Goal: Find specific page/section: Find specific page/section

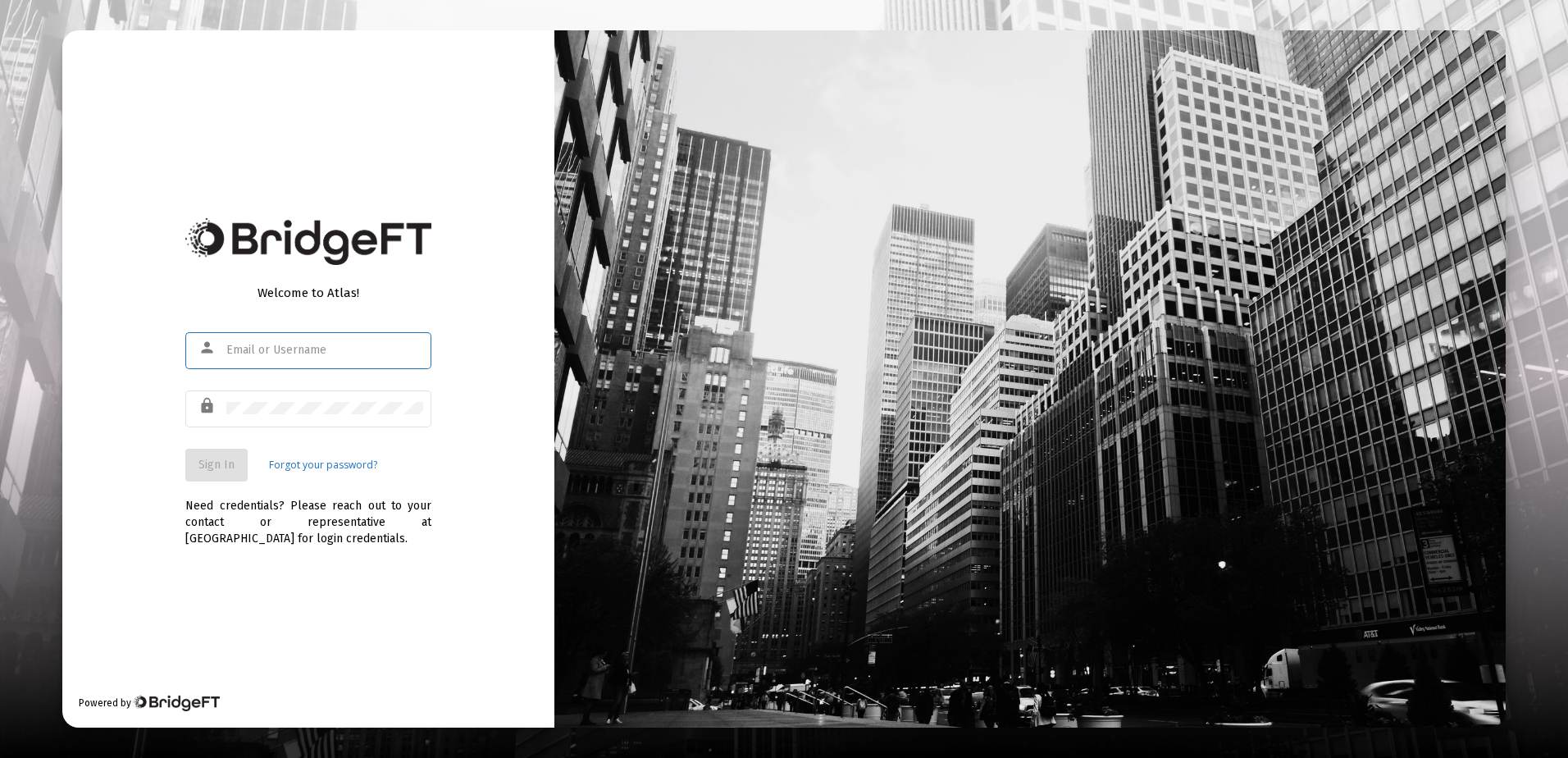
click at [274, 348] on input "text" at bounding box center [324, 351] width 197 height 13
type input "rrickey@straightline.com"
click at [255, 400] on div at bounding box center [324, 407] width 197 height 40
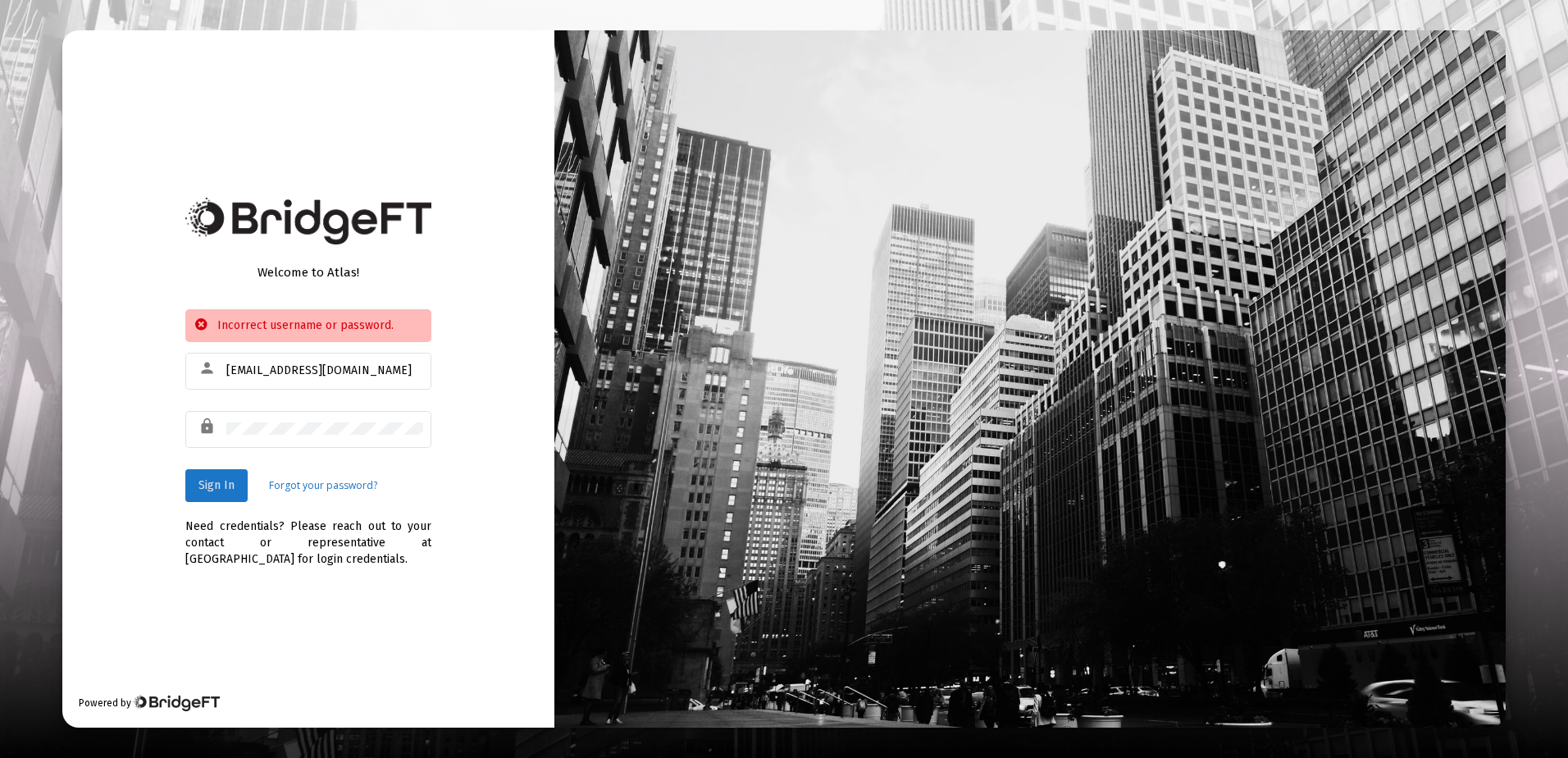
click at [231, 482] on span "Sign In" at bounding box center [217, 484] width 36 height 14
click at [222, 479] on span "Sign In" at bounding box center [217, 484] width 36 height 14
click at [229, 486] on span "Sign In" at bounding box center [217, 484] width 36 height 14
click at [219, 480] on span "Sign In" at bounding box center [217, 484] width 36 height 14
click at [331, 437] on div at bounding box center [324, 428] width 197 height 40
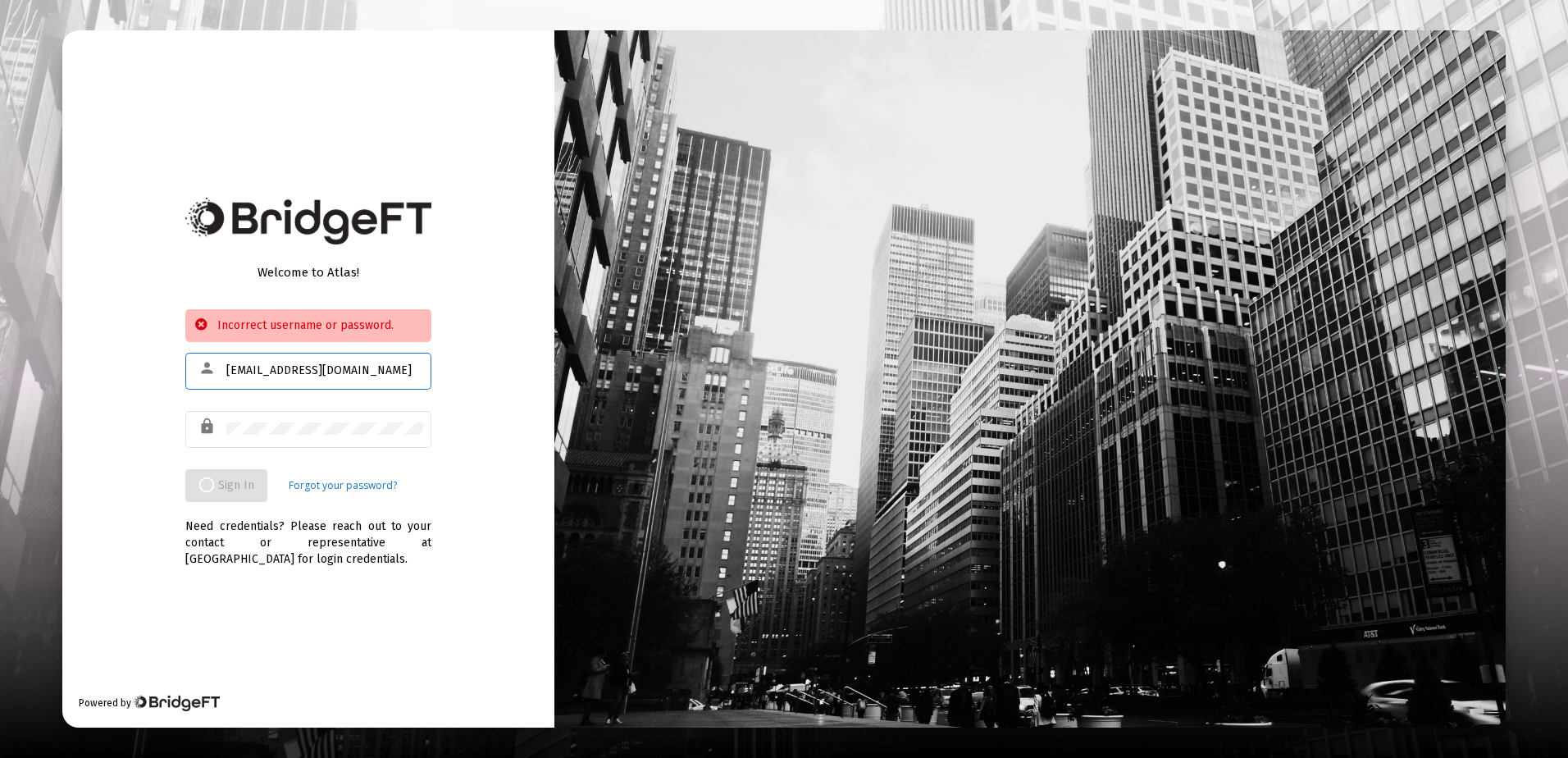
click at [368, 370] on input "rrickey@straightline.com" at bounding box center [324, 370] width 197 height 13
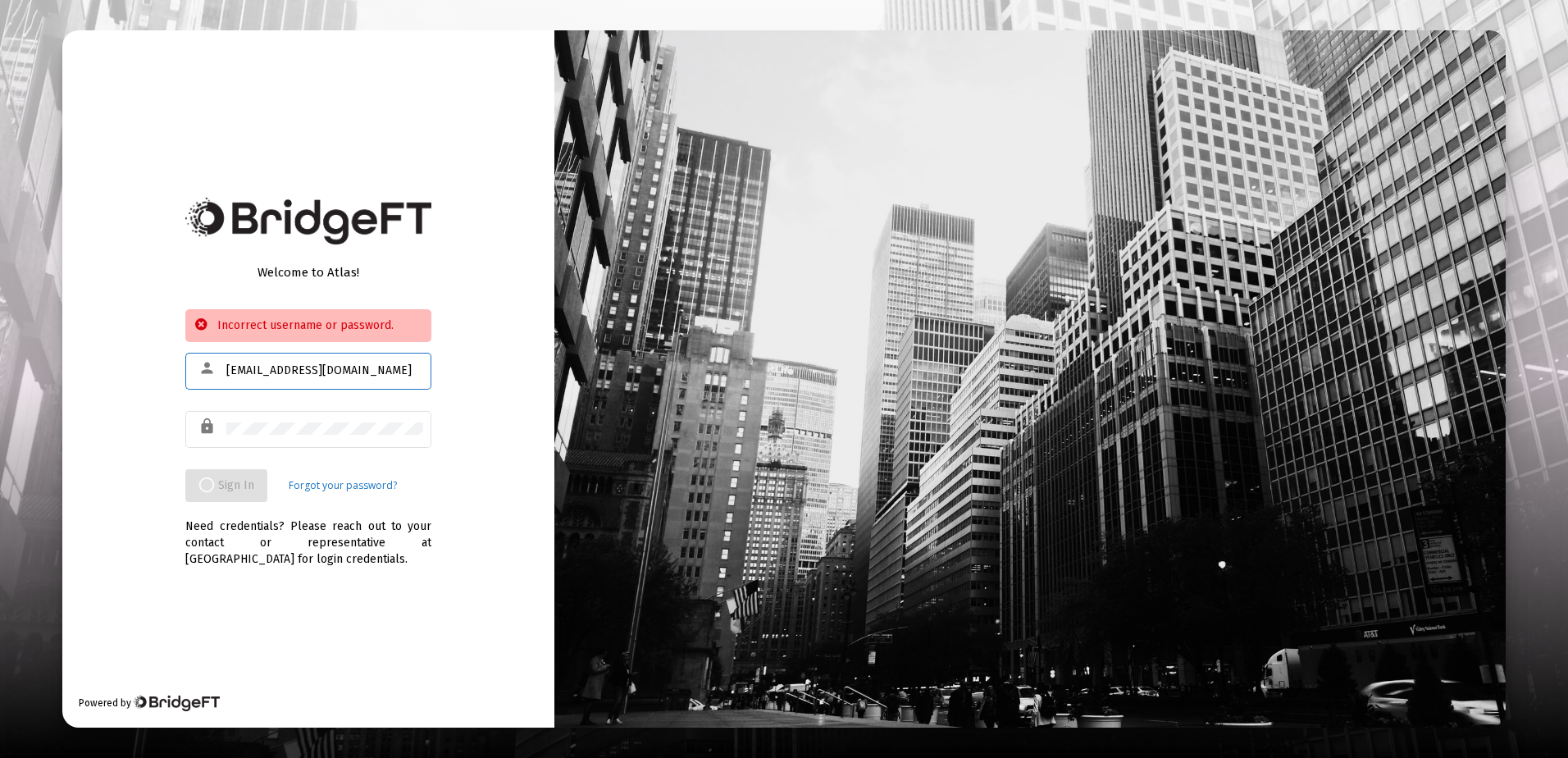
click at [368, 370] on input "rrickey@straightline.com" at bounding box center [324, 370] width 197 height 13
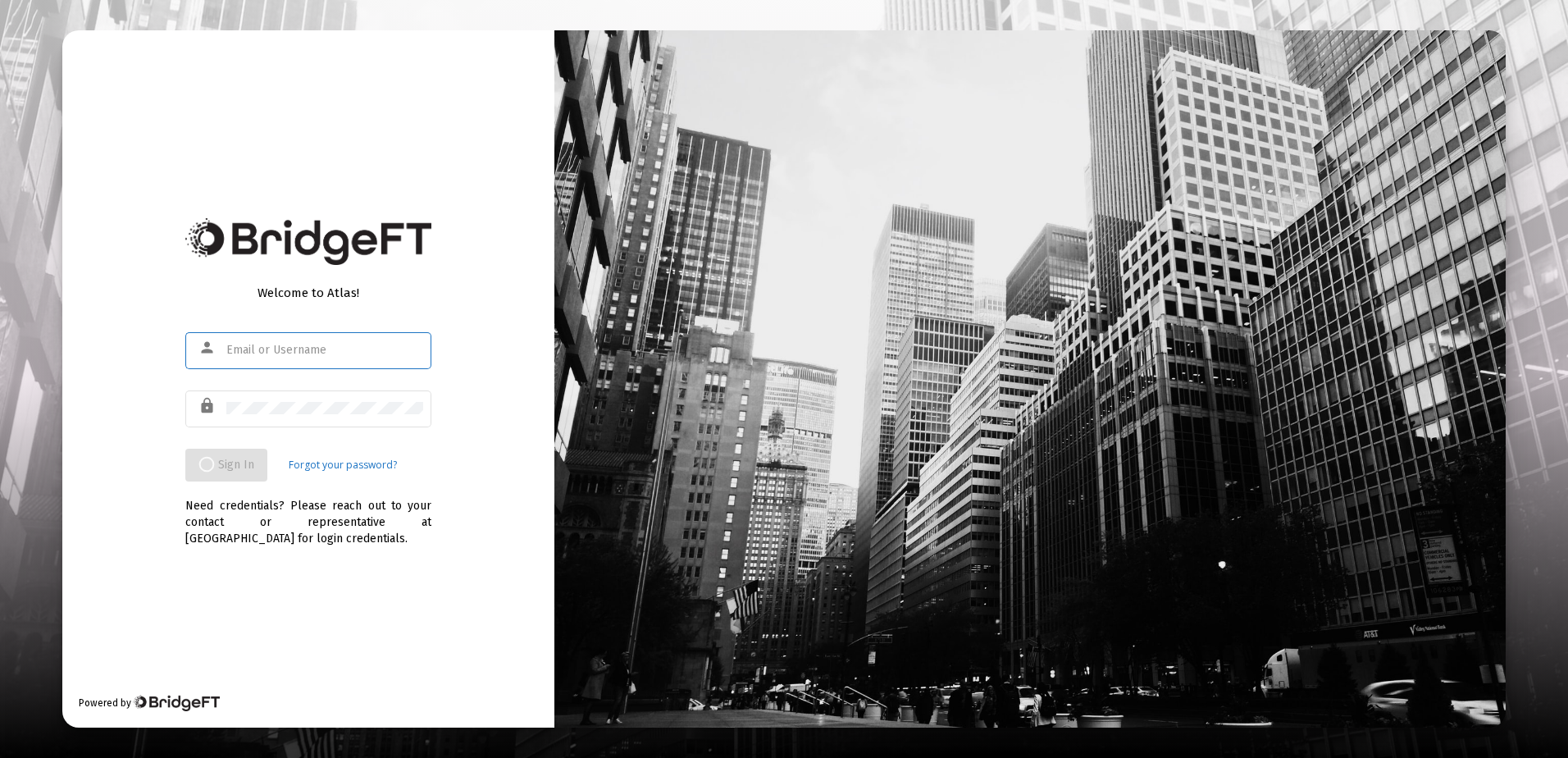
click at [244, 353] on input "text" at bounding box center [324, 351] width 197 height 13
click at [254, 351] on input "text" at bounding box center [324, 351] width 197 height 13
click at [351, 341] on div "rrickey@straightLine" at bounding box center [324, 350] width 197 height 40
click at [351, 346] on input "rrickey@straightLine" at bounding box center [324, 351] width 197 height 13
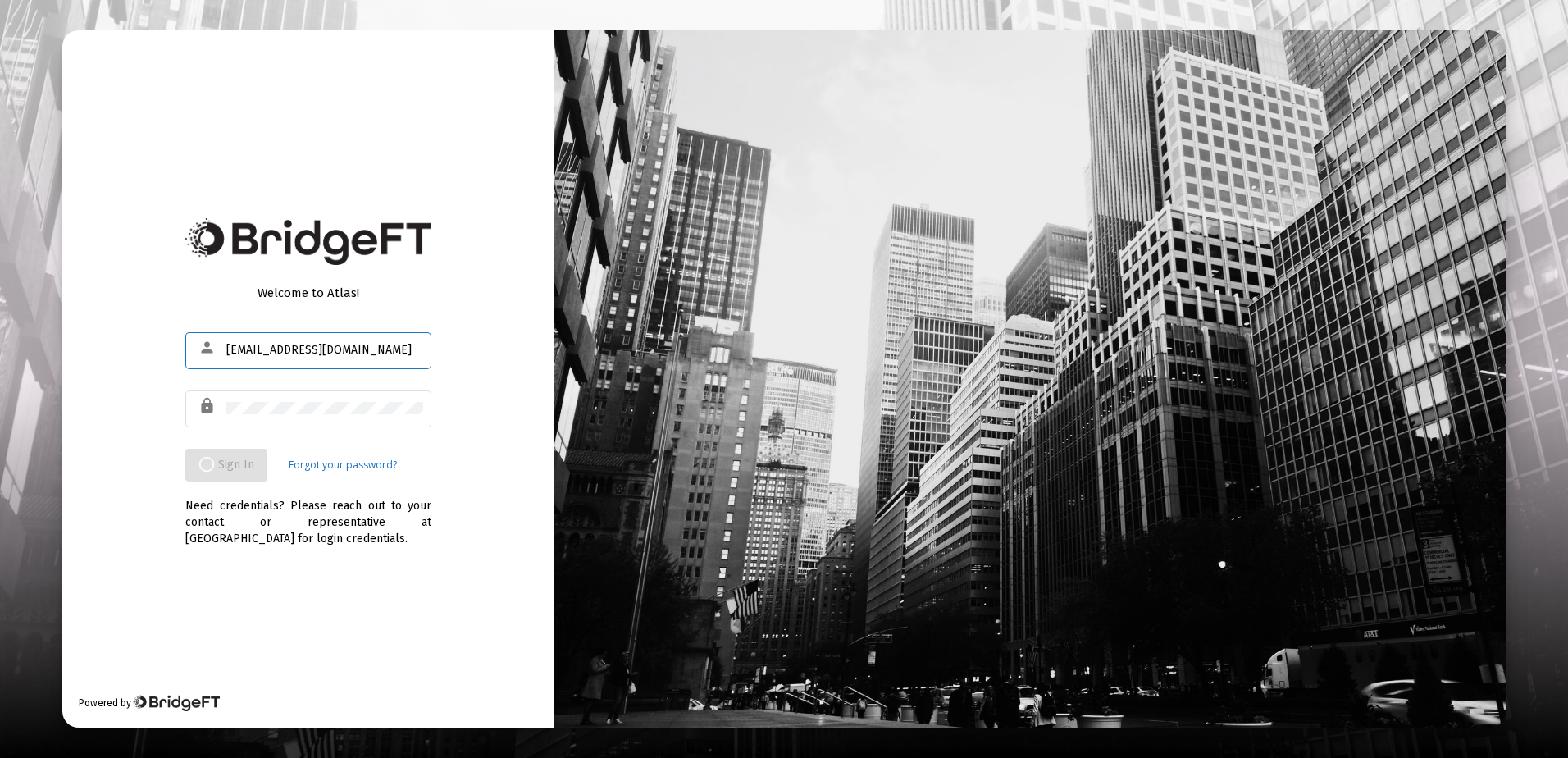
type input "rrickey@straightLine.com"
click at [294, 351] on input "text" at bounding box center [324, 351] width 197 height 13
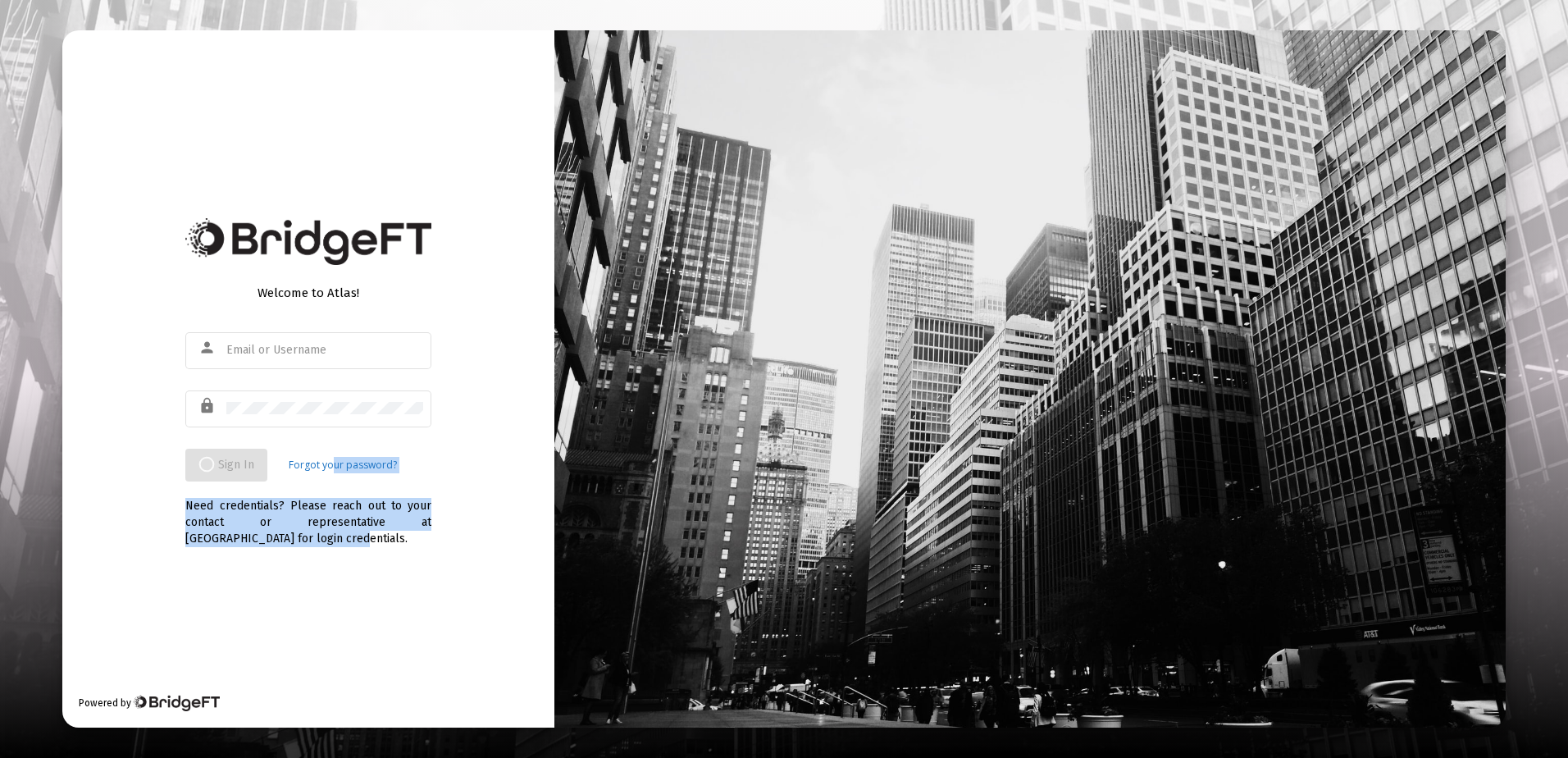
drag, startPoint x: 337, startPoint y: 465, endPoint x: 305, endPoint y: 560, distance: 100.2
click at [305, 560] on div "Welcome to Atlas! person lock Sign In Forgot your password? Need credentials? P…" at bounding box center [309, 379] width 492 height 697
click at [306, 558] on div "Welcome to Atlas! person lock Sign In Forgot your password? Need credentials? P…" at bounding box center [309, 379] width 492 height 697
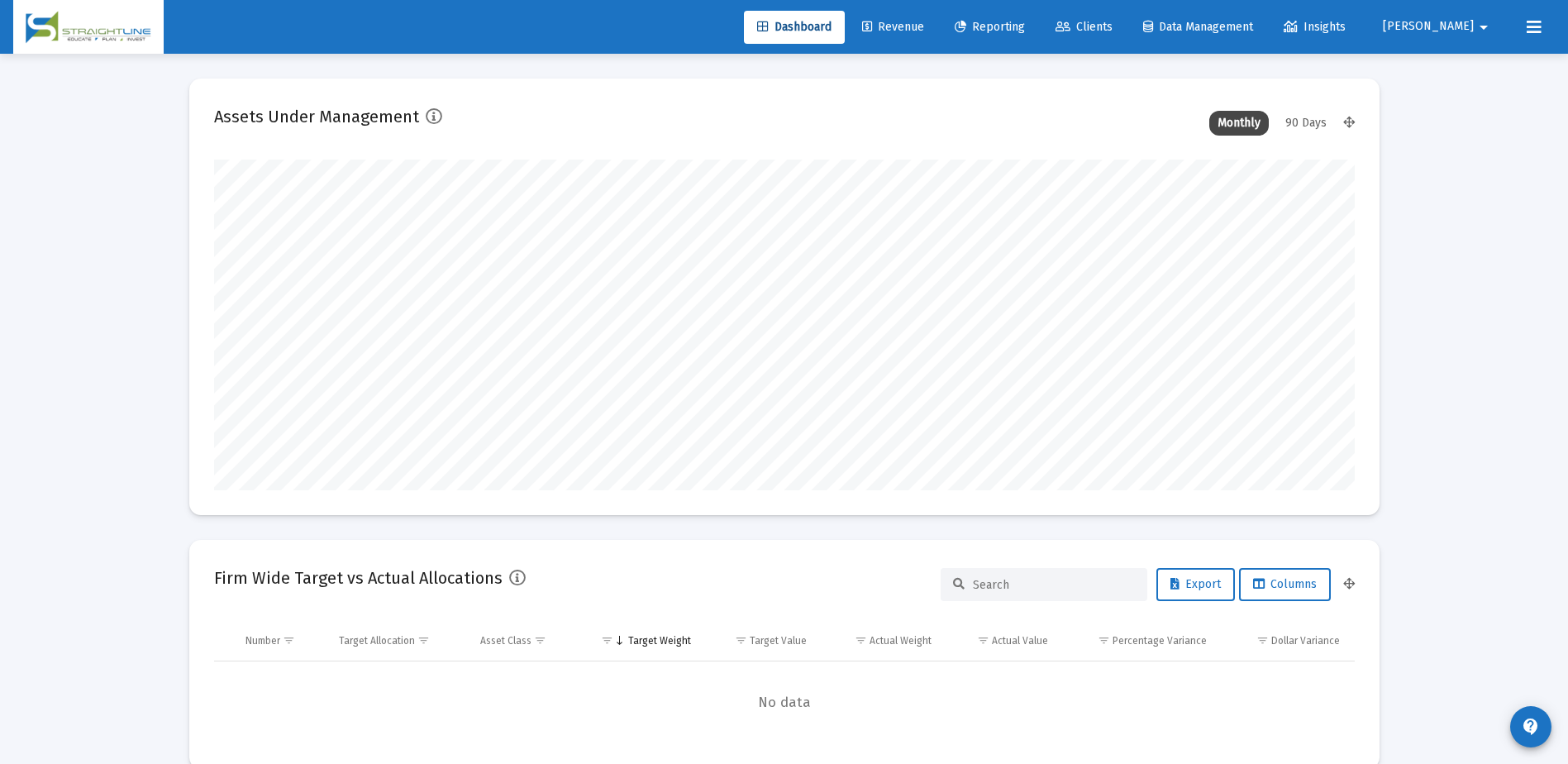
click at [1112, 30] on span "Clients" at bounding box center [1085, 27] width 57 height 14
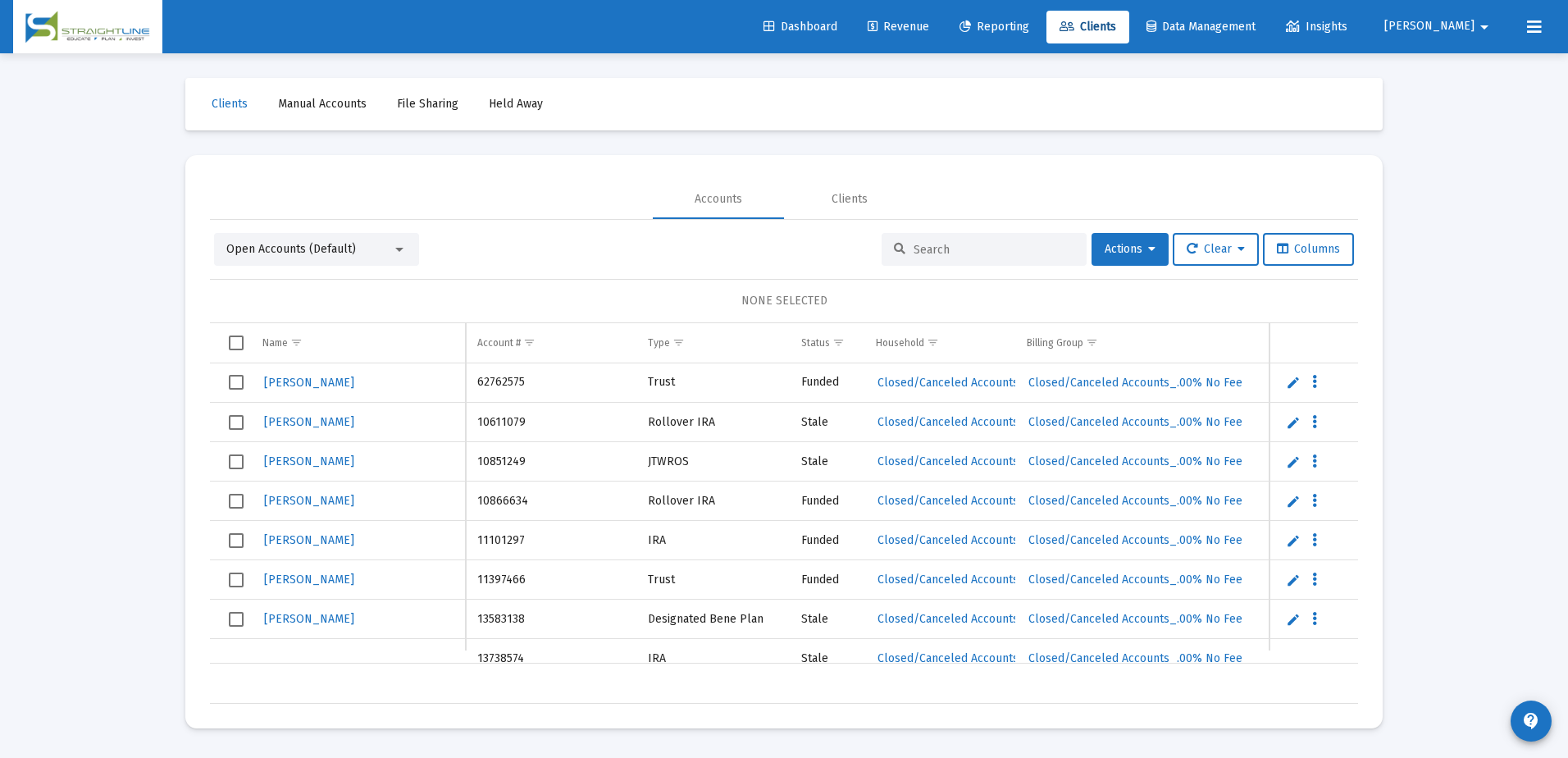
click at [932, 251] on input at bounding box center [993, 250] width 161 height 14
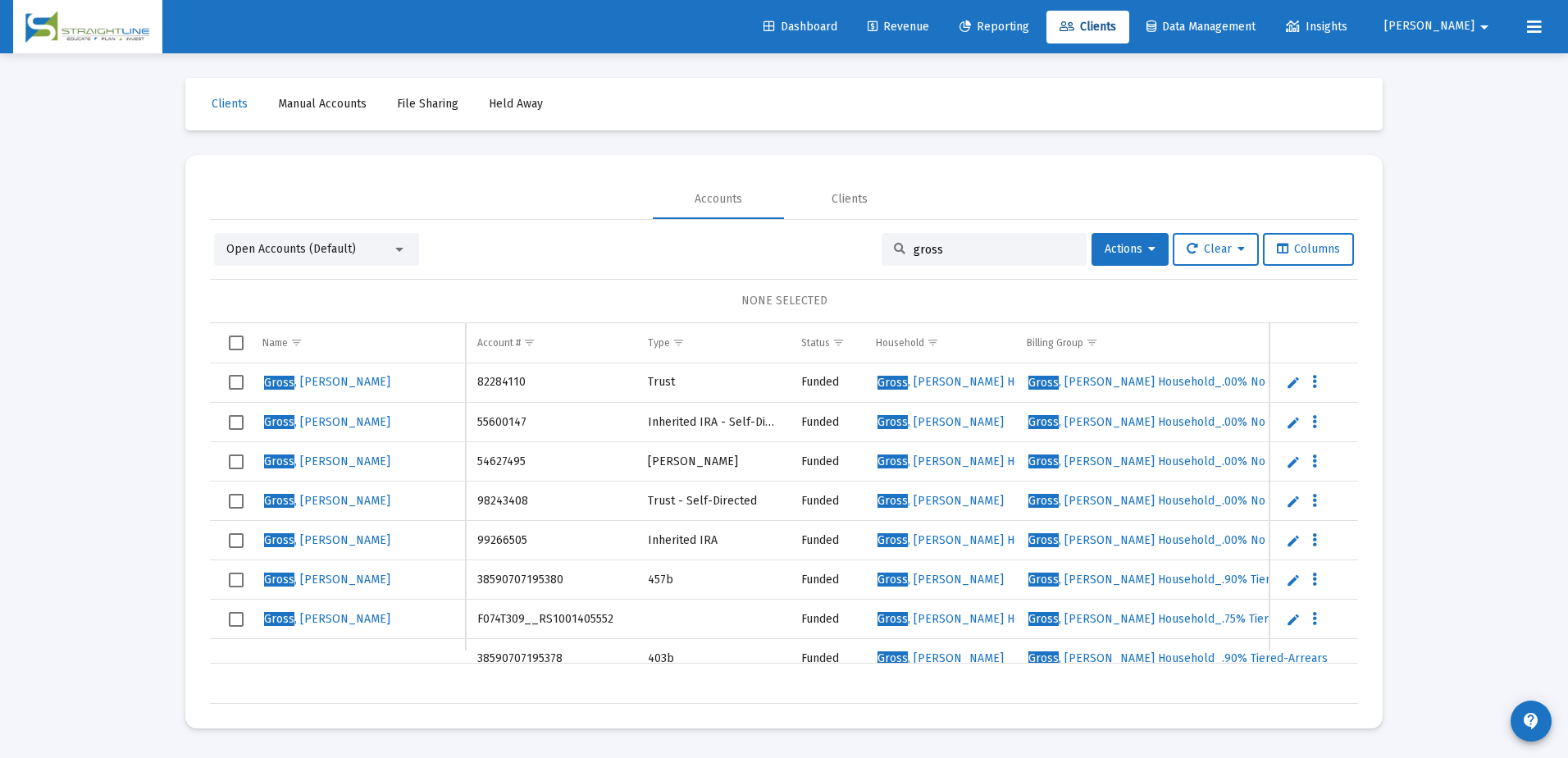
click at [339, 249] on span "Open Accounts (Default)" at bounding box center [291, 249] width 129 height 14
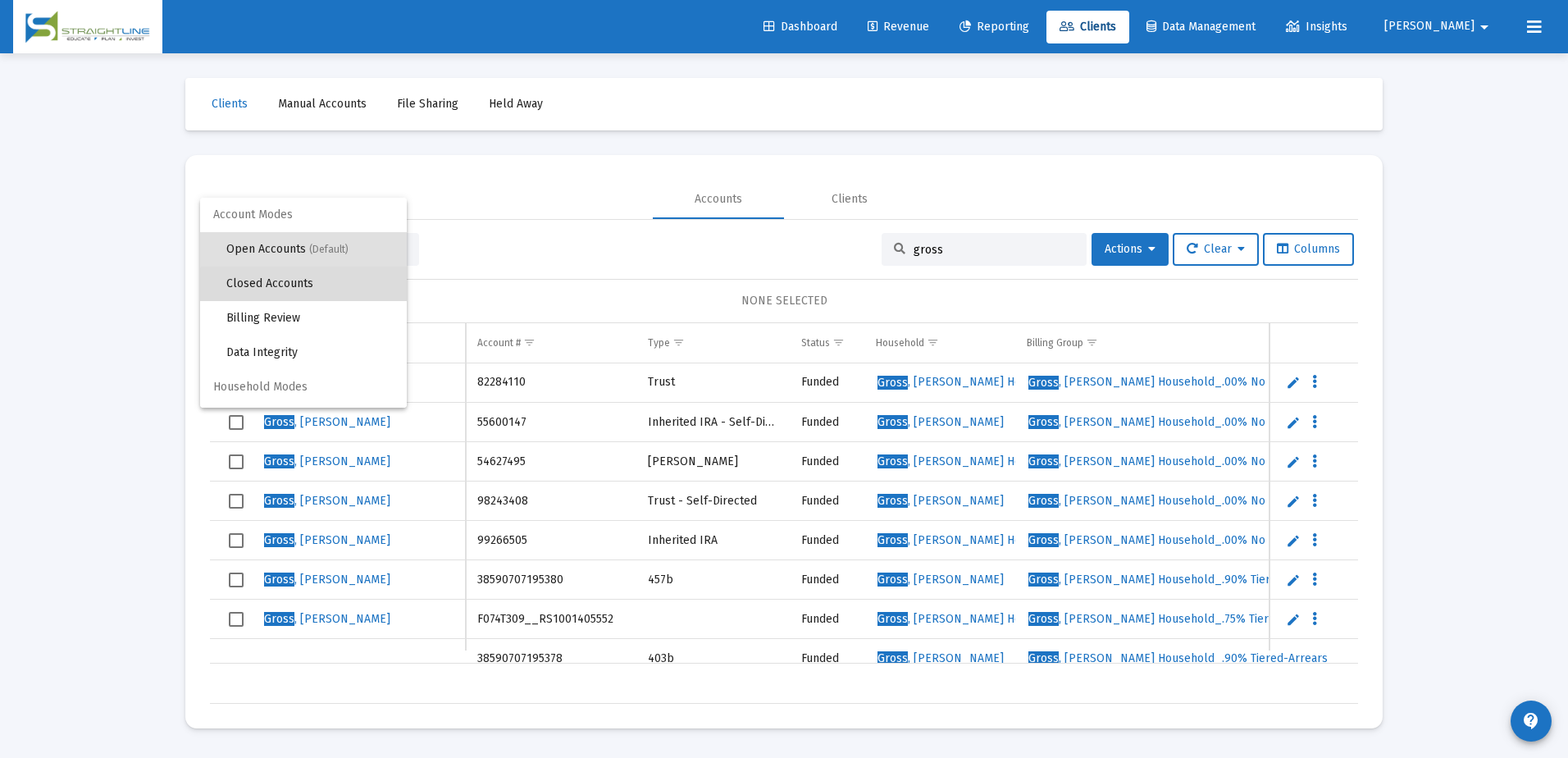
click at [313, 286] on span "Closed Accounts" at bounding box center [310, 284] width 167 height 34
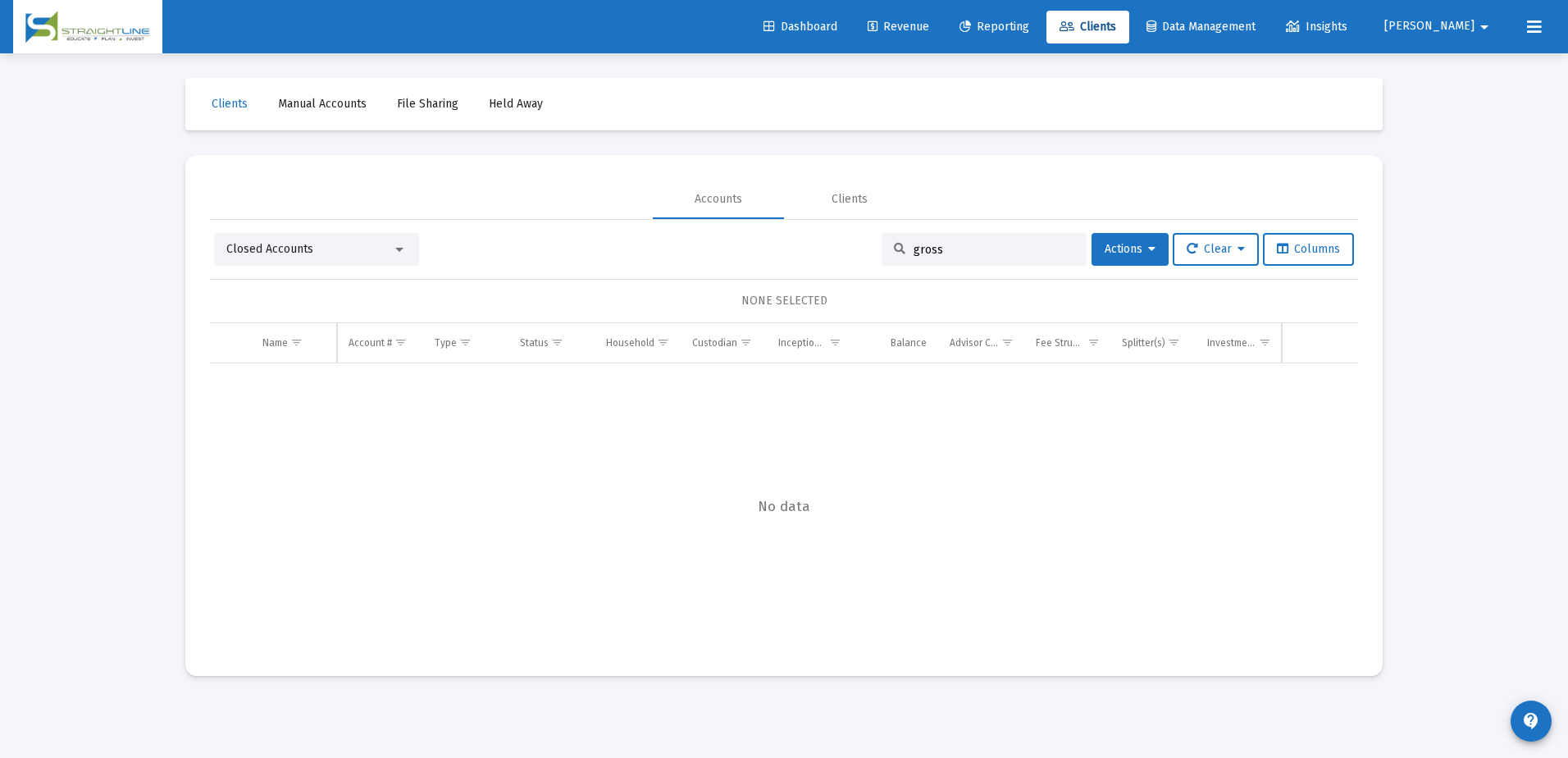
click at [989, 256] on div "gross" at bounding box center [984, 249] width 205 height 33
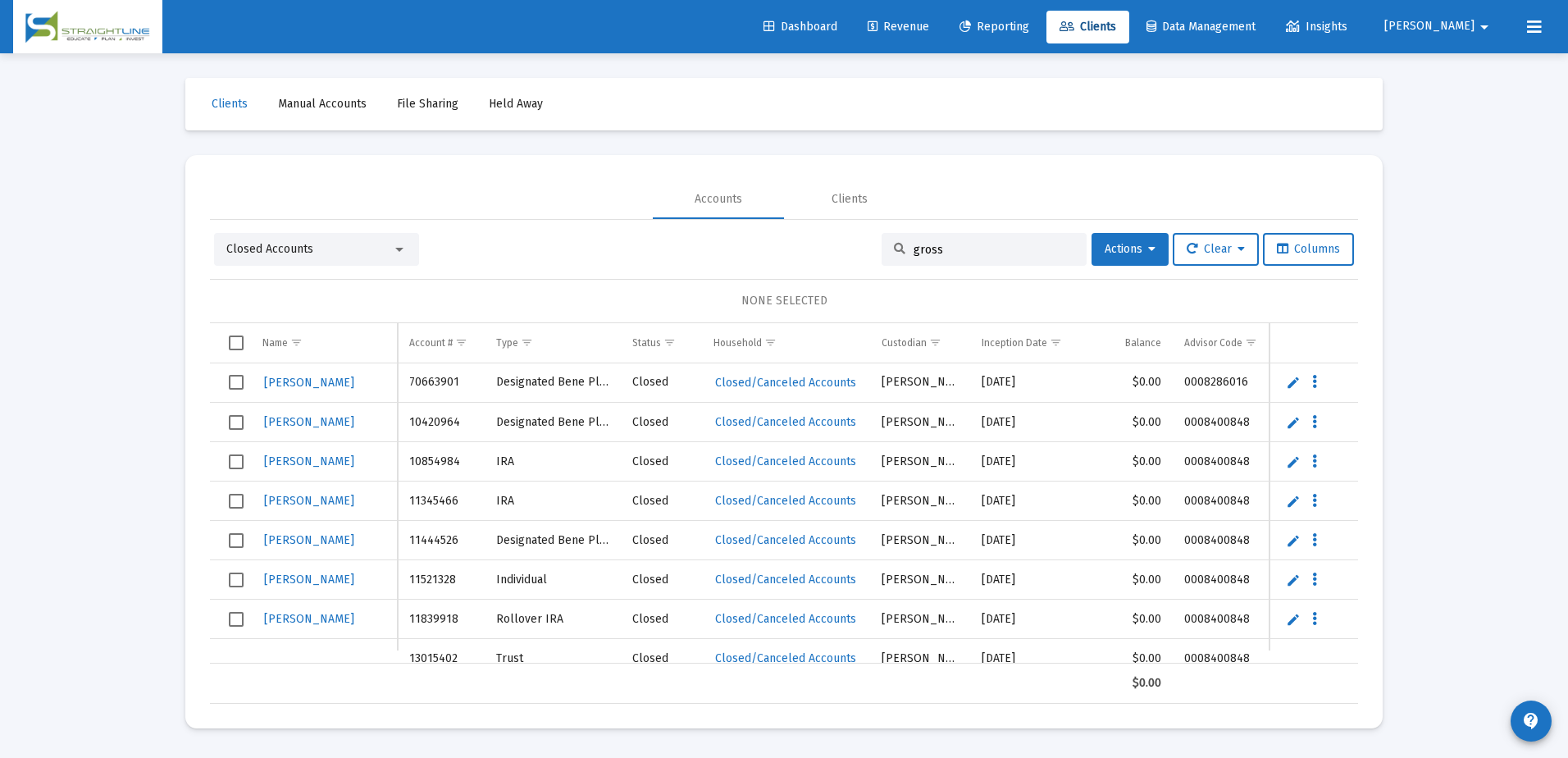
click at [973, 247] on input "gross" at bounding box center [993, 250] width 161 height 14
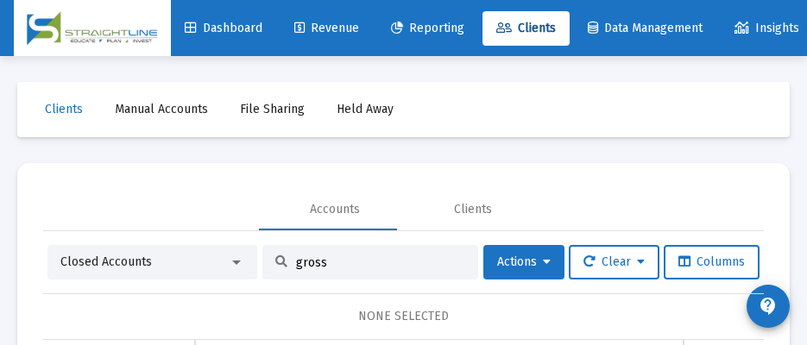
click at [309, 262] on input "gross" at bounding box center [380, 263] width 169 height 15
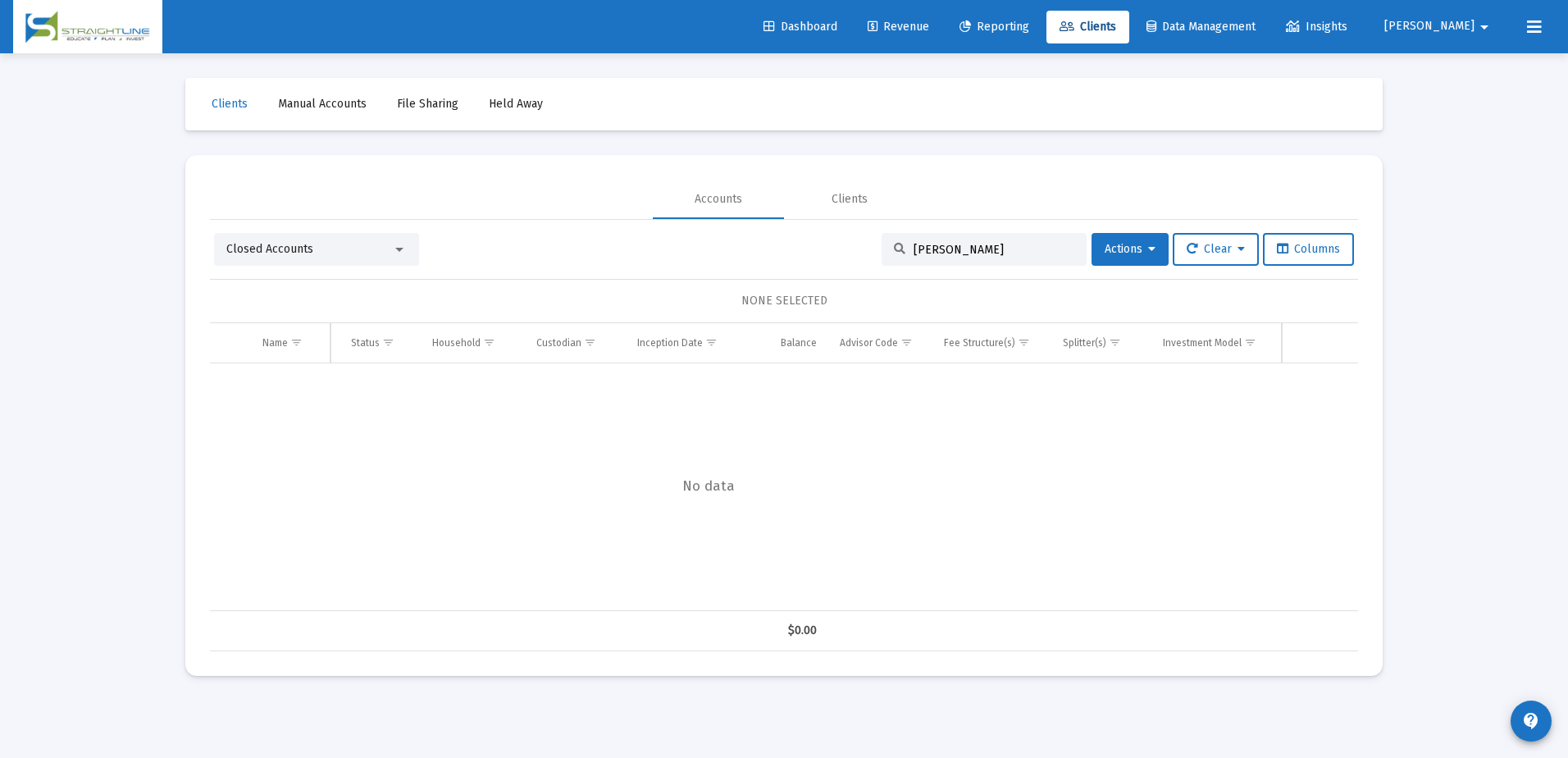
click at [274, 253] on span "Closed Accounts" at bounding box center [270, 249] width 87 height 14
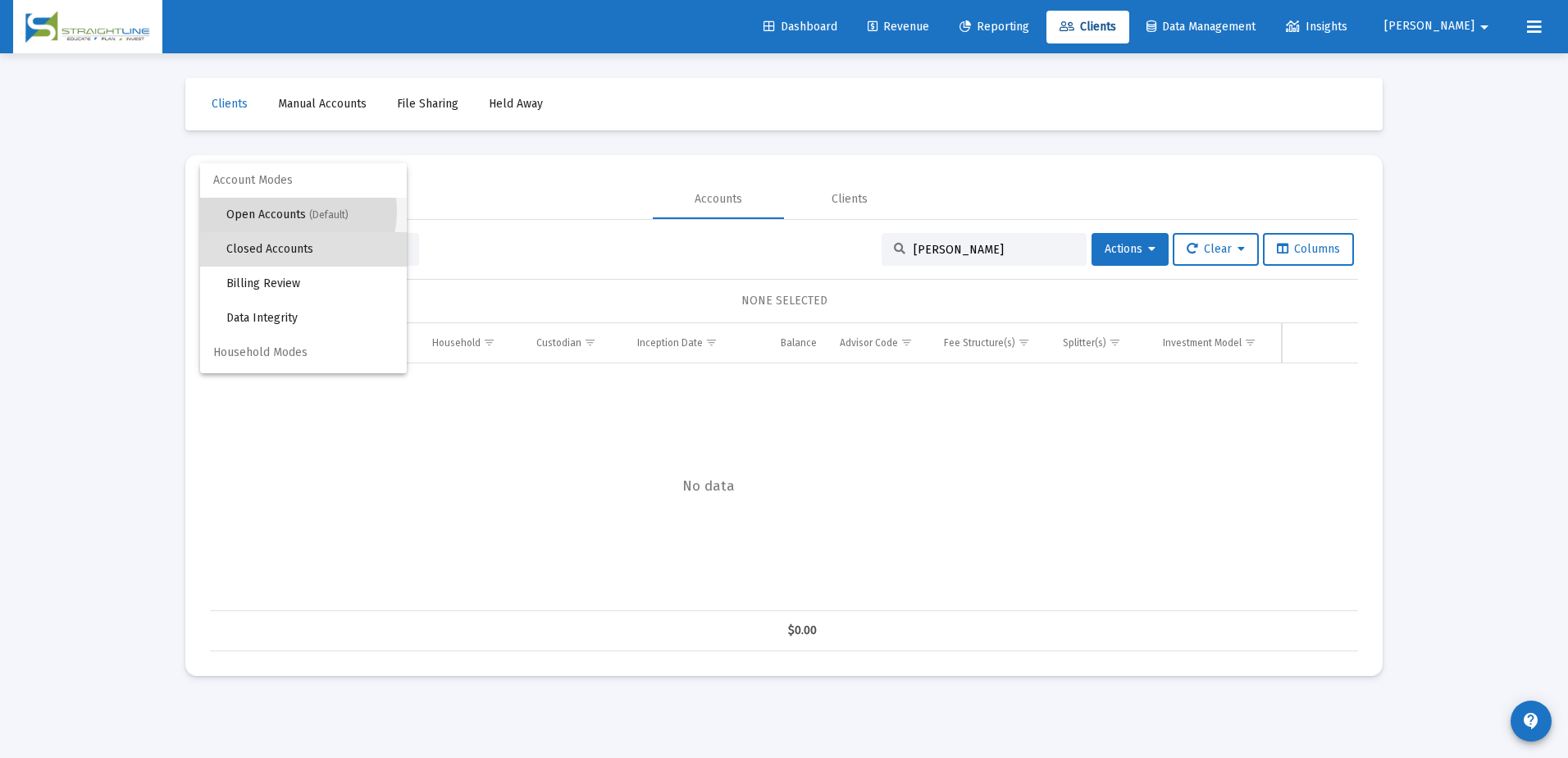
click at [288, 211] on span "Open Accounts (Default)" at bounding box center [310, 215] width 167 height 34
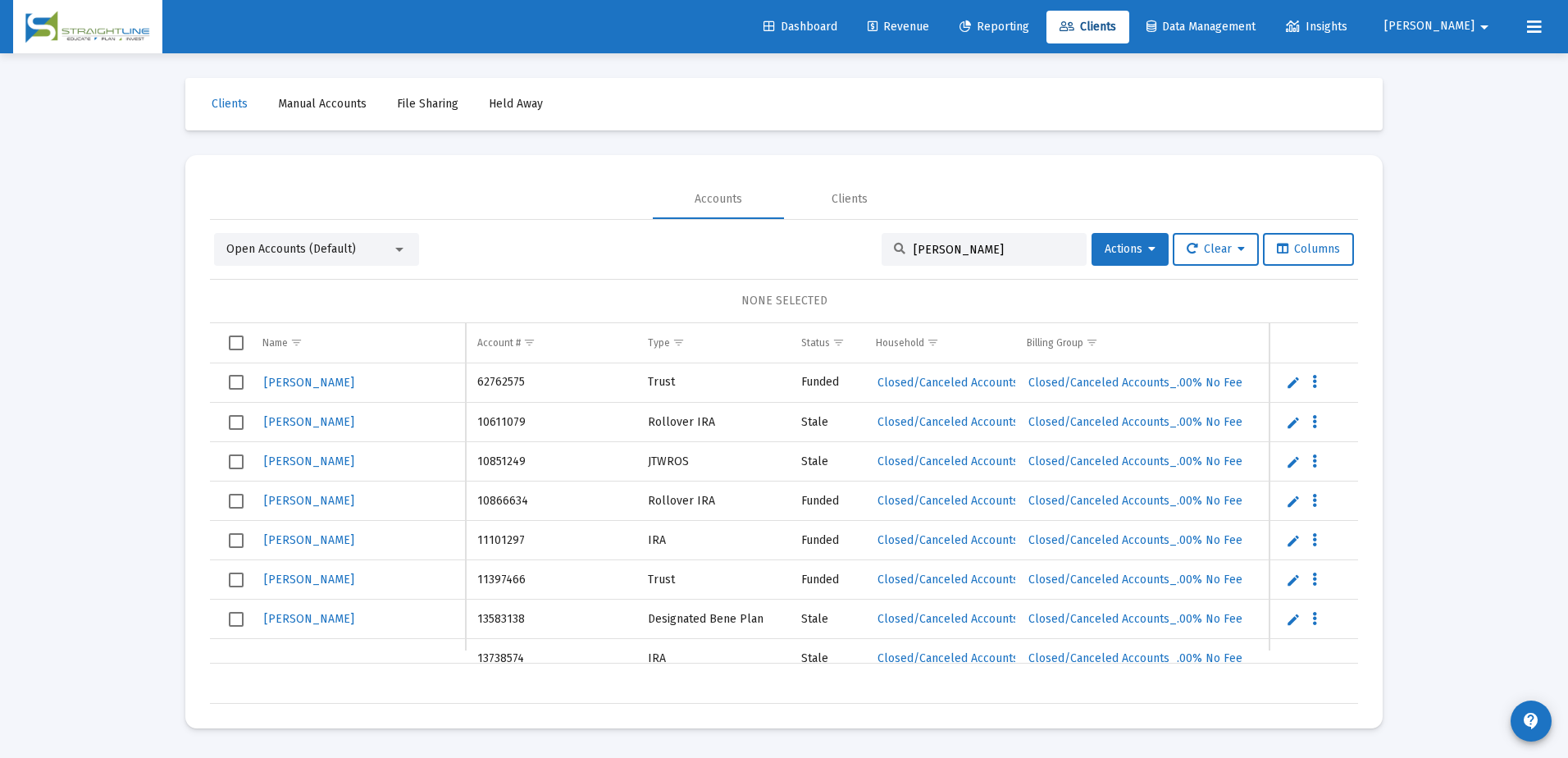
click at [971, 263] on div "[PERSON_NAME]" at bounding box center [984, 249] width 205 height 33
click at [960, 246] on input "[PERSON_NAME]" at bounding box center [993, 250] width 161 height 14
type input "[PERSON_NAME]"
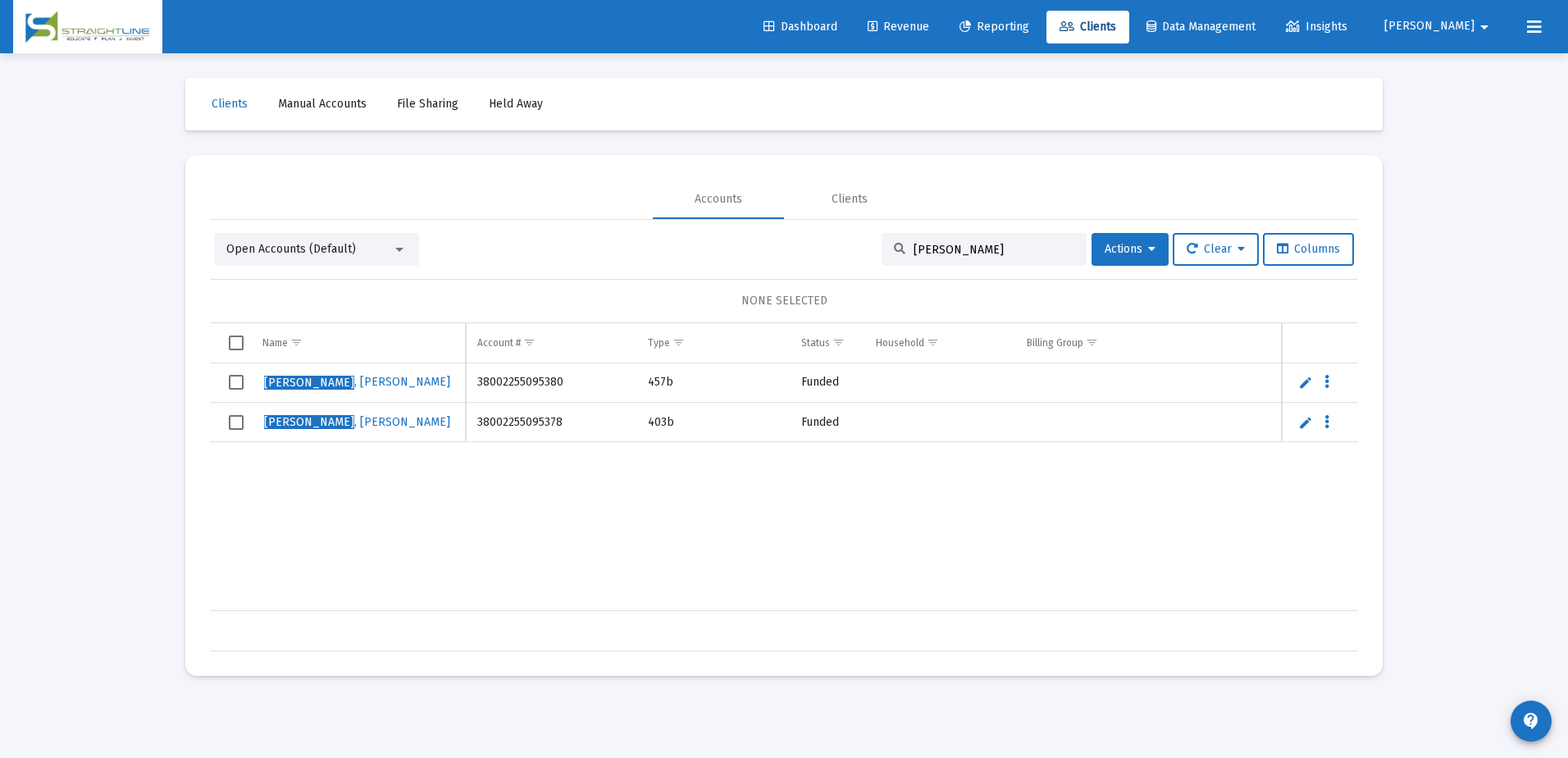
scroll to position [0, 8]
click at [929, 31] on span "Revenue" at bounding box center [898, 27] width 62 height 14
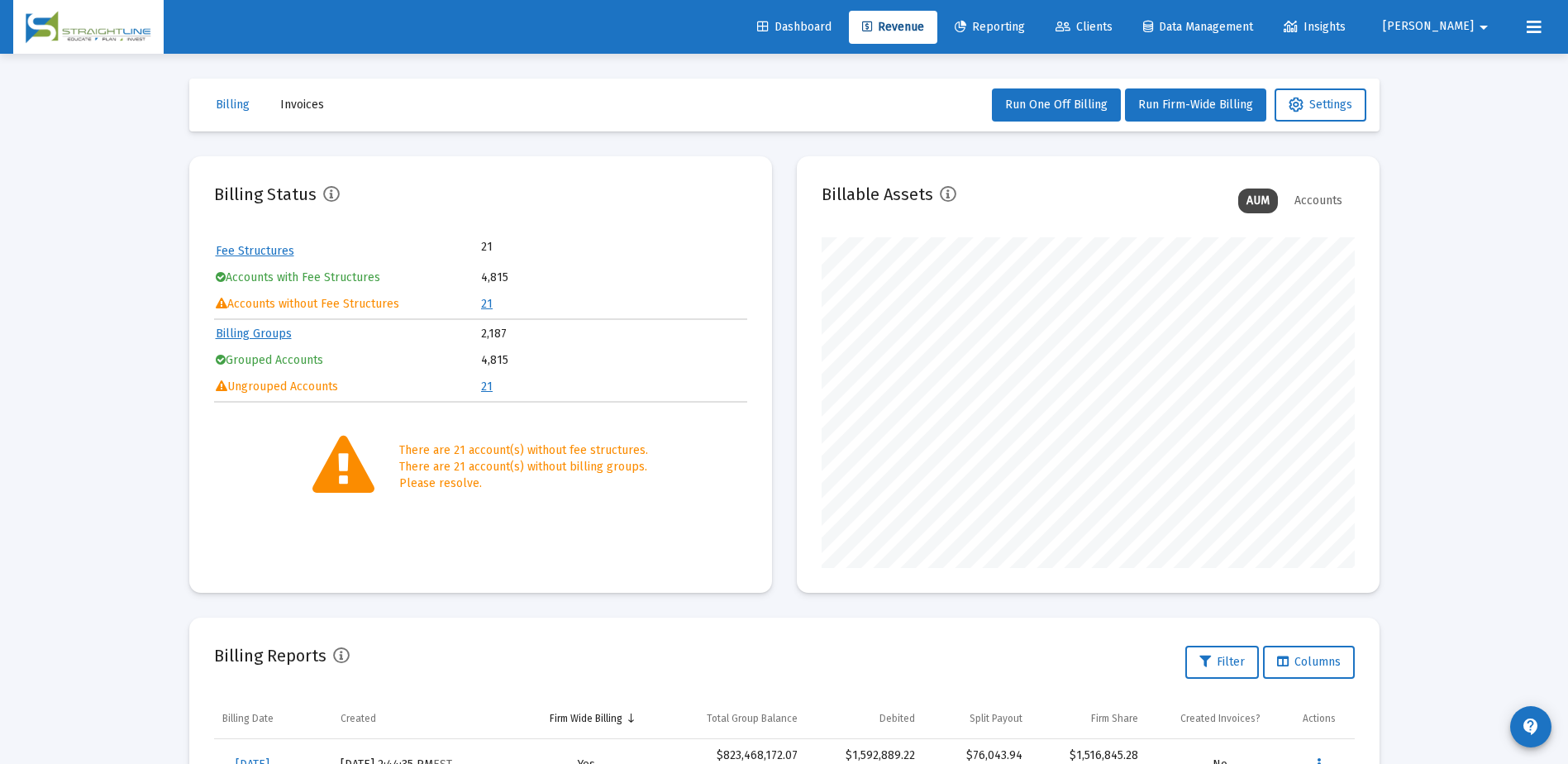
click at [1112, 24] on span "Clients" at bounding box center [1085, 27] width 57 height 14
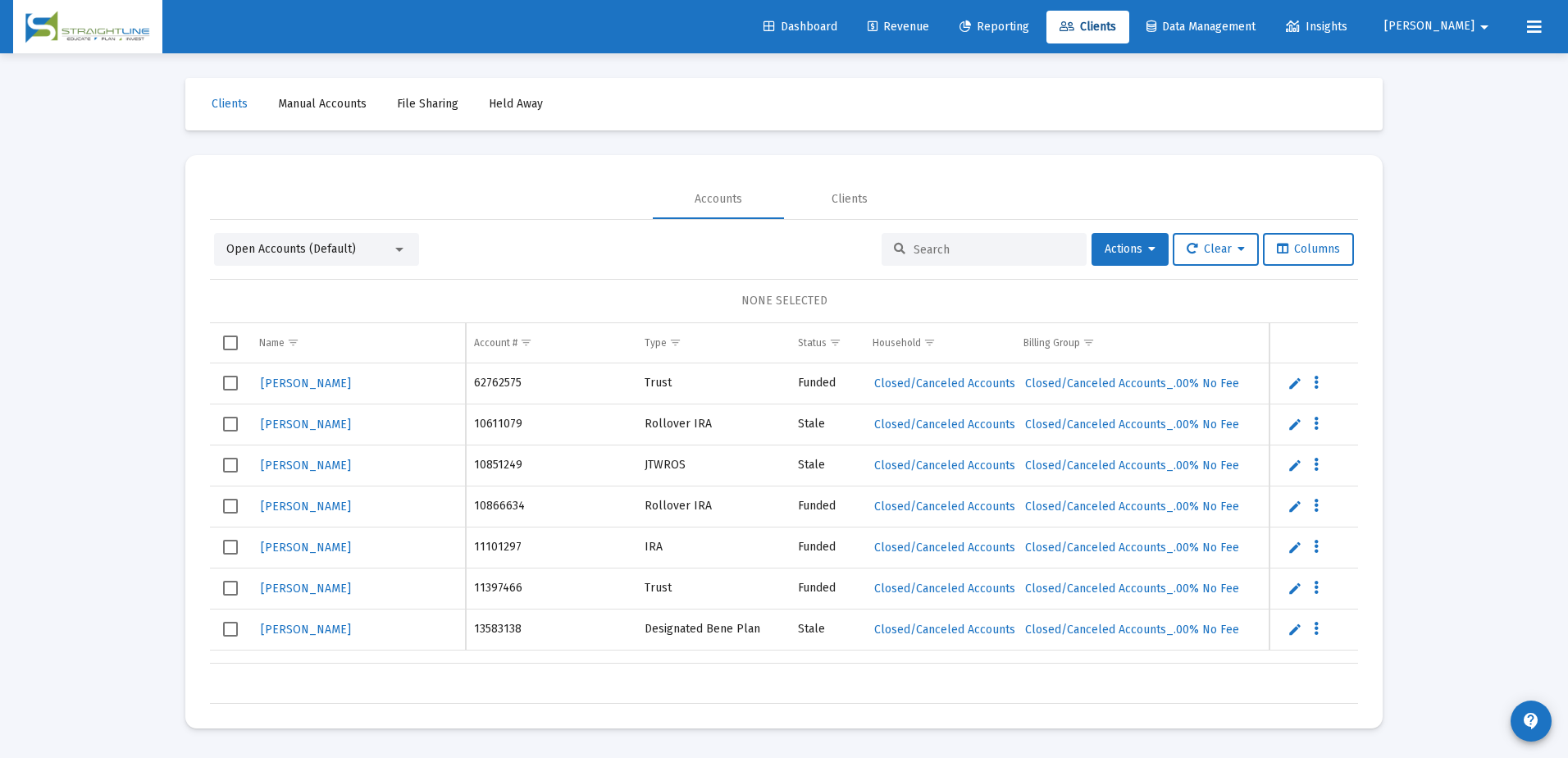
click at [915, 244] on input at bounding box center [993, 250] width 161 height 14
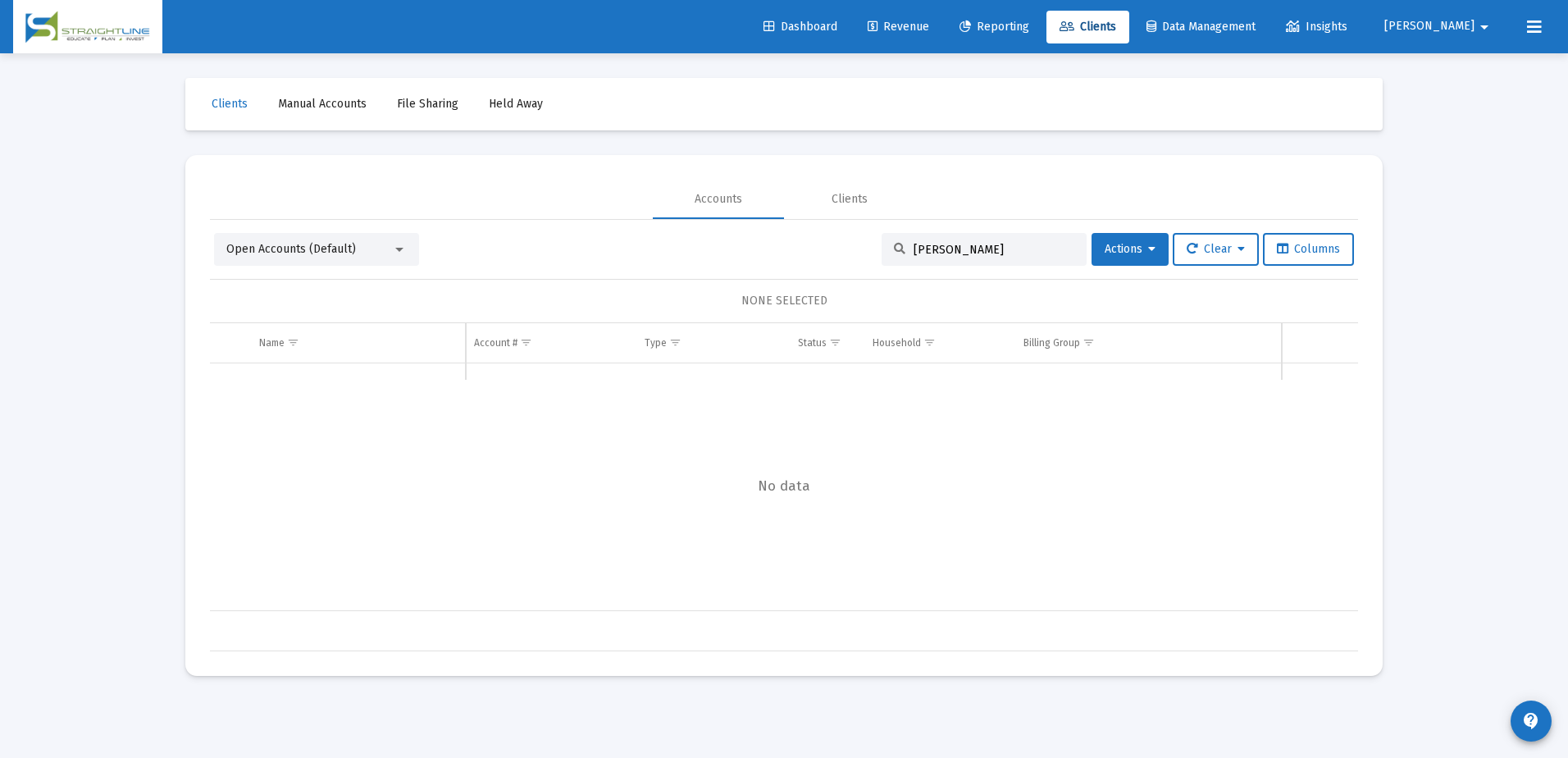
click at [399, 258] on div "Open Accounts (Default)" at bounding box center [316, 249] width 205 height 33
click at [405, 247] on div at bounding box center [400, 250] width 15 height 13
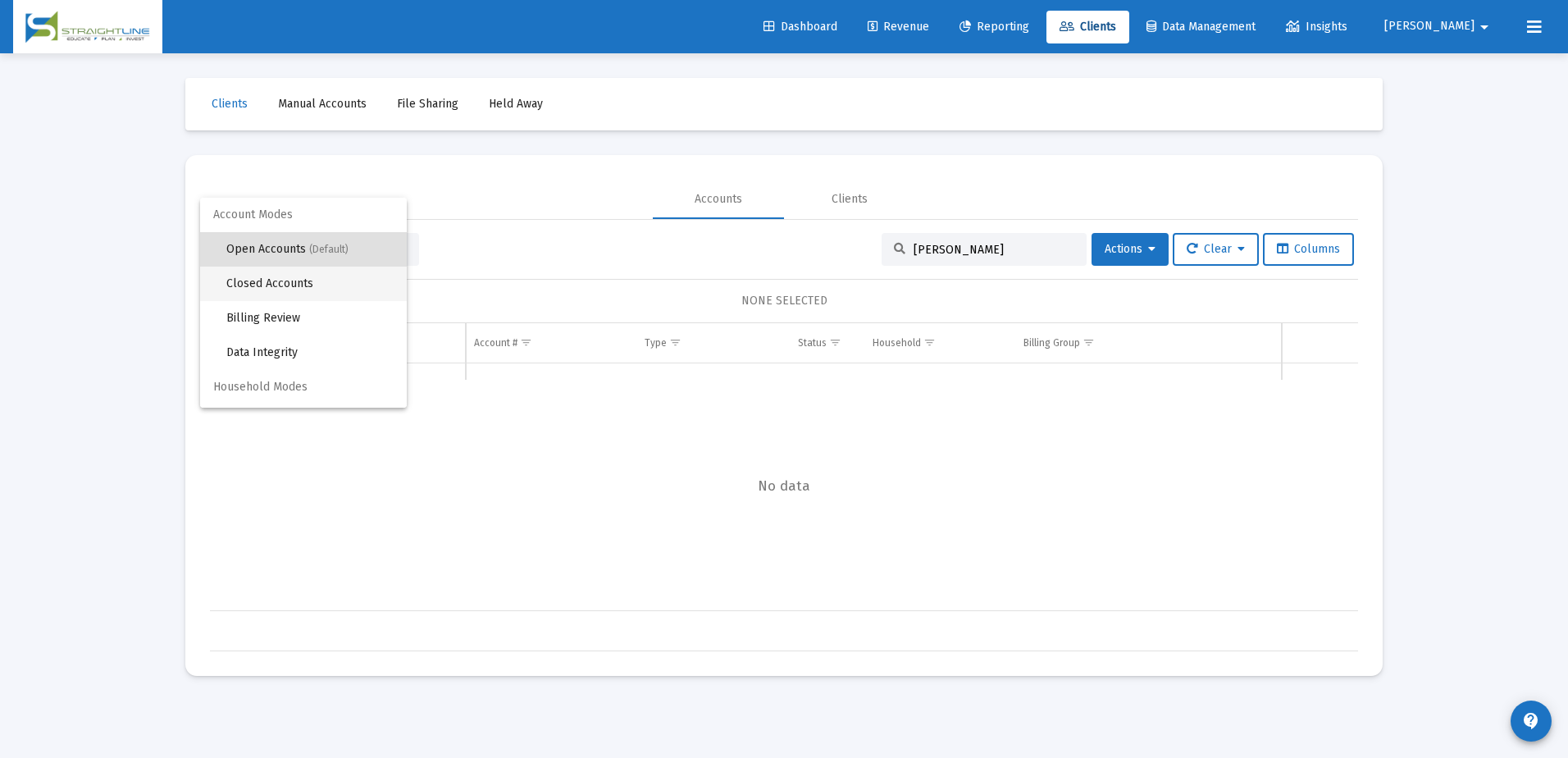
click at [324, 281] on span "Closed Accounts" at bounding box center [310, 284] width 167 height 34
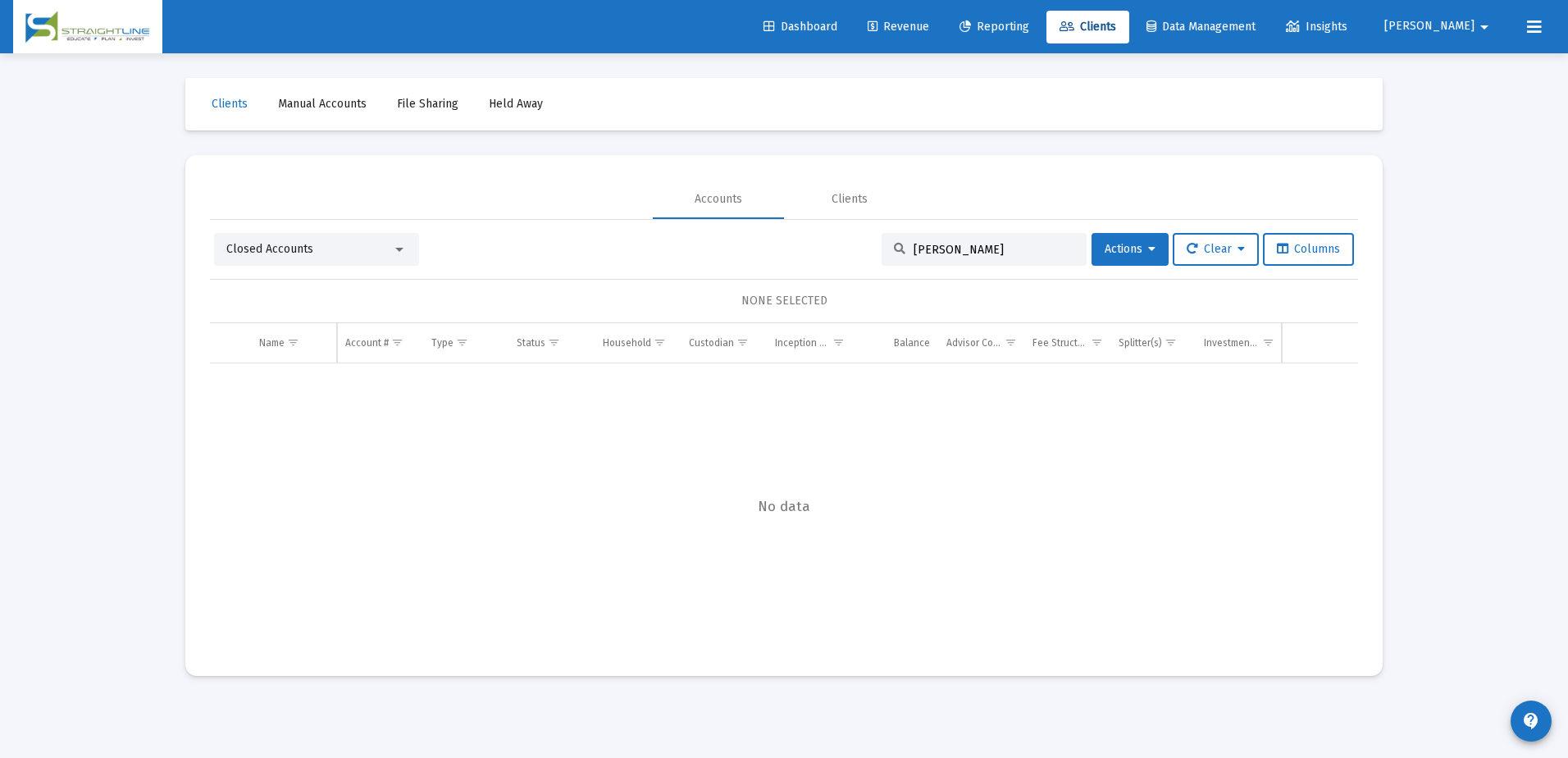
click at [954, 260] on div "[PERSON_NAME]" at bounding box center [984, 249] width 205 height 33
click at [957, 251] on input "[PERSON_NAME]" at bounding box center [993, 250] width 161 height 14
click at [622, 464] on div "Data grid" at bounding box center [784, 508] width 1148 height 289
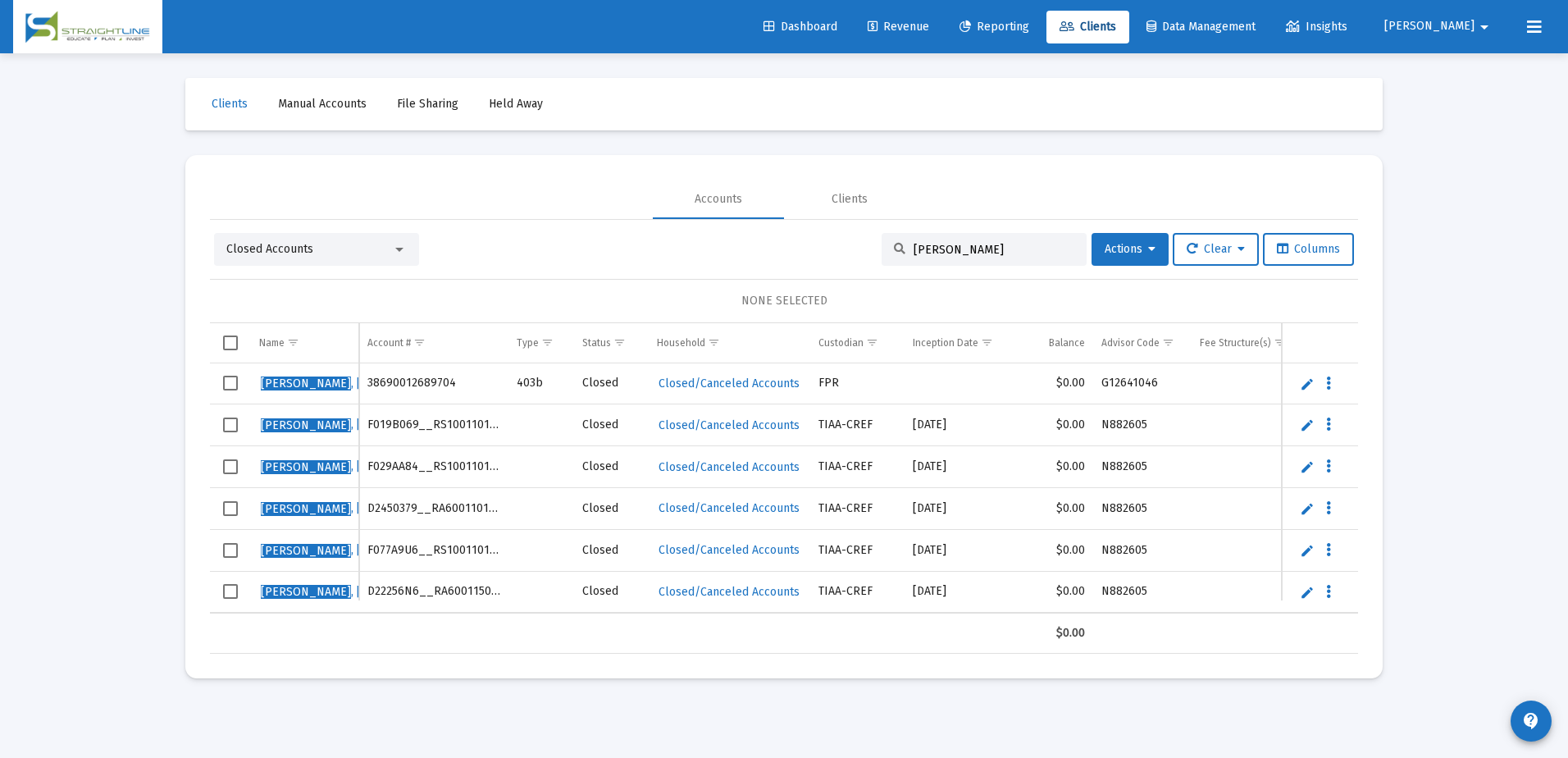
click at [964, 245] on input "[PERSON_NAME]" at bounding box center [993, 250] width 161 height 14
click at [940, 250] on input "[PERSON_NAME]" at bounding box center [993, 250] width 161 height 14
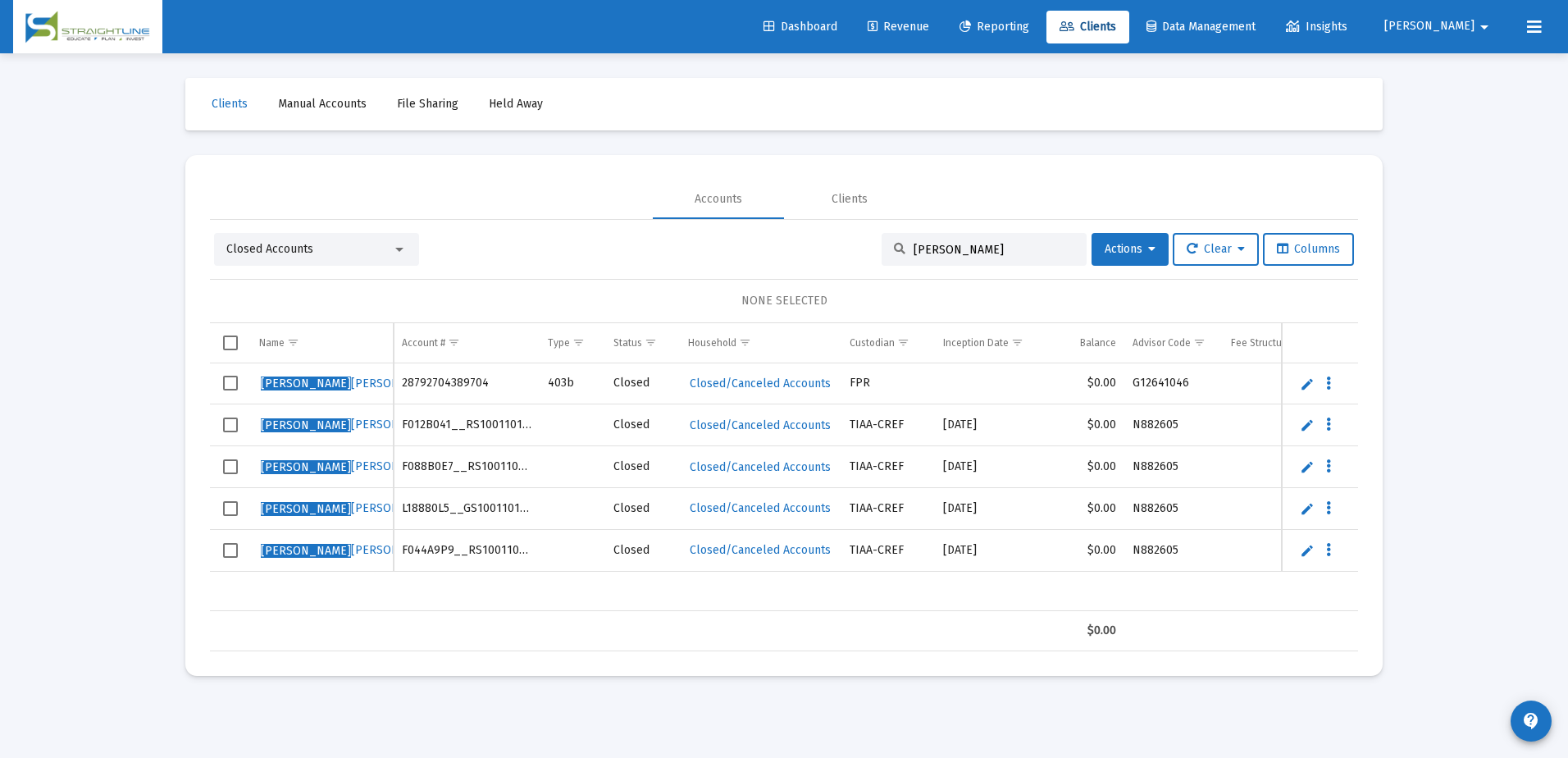
click at [925, 256] on input "[PERSON_NAME]" at bounding box center [993, 250] width 161 height 14
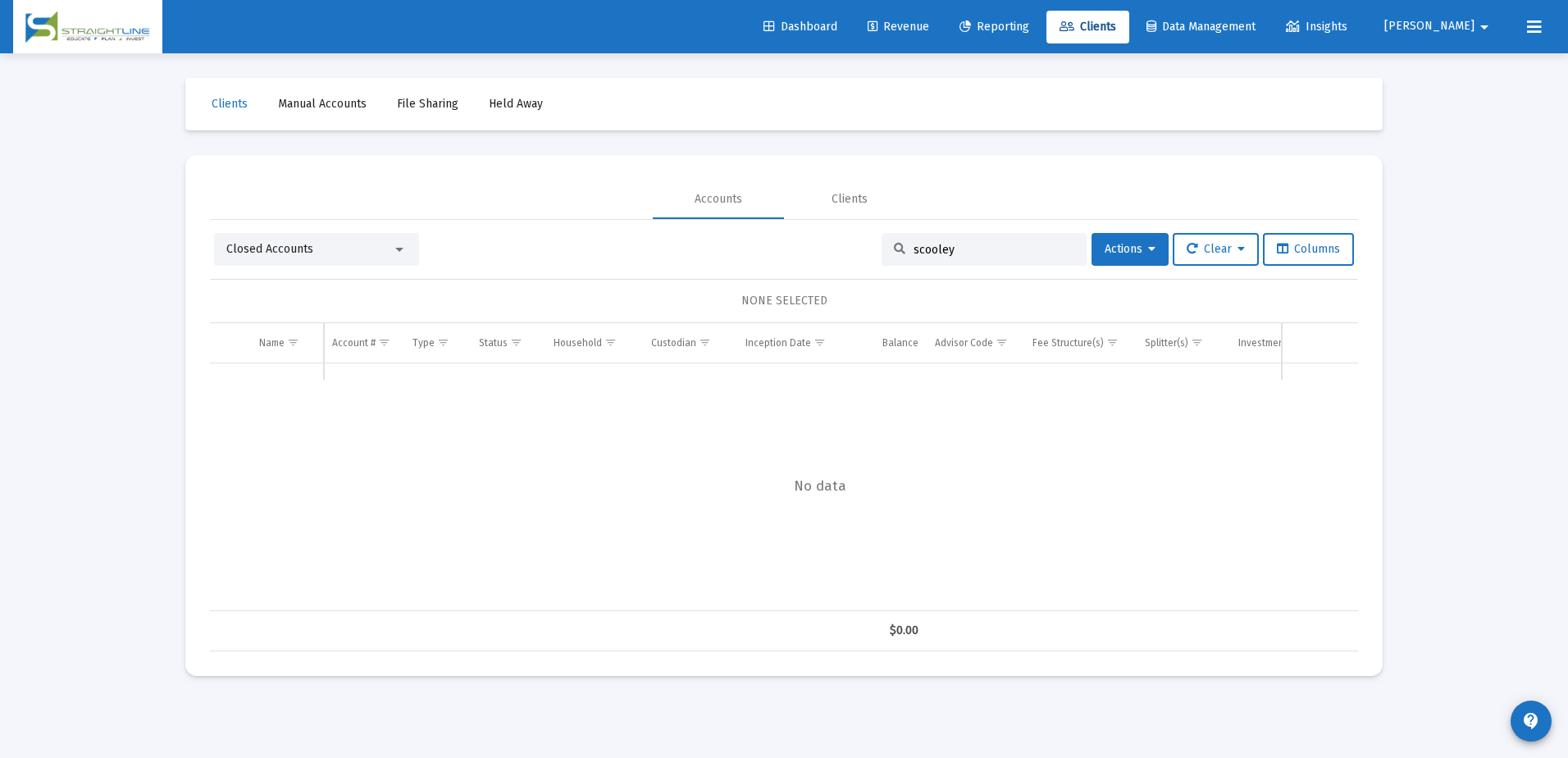
click at [382, 243] on div "Closed Accounts" at bounding box center [309, 249] width 165 height 16
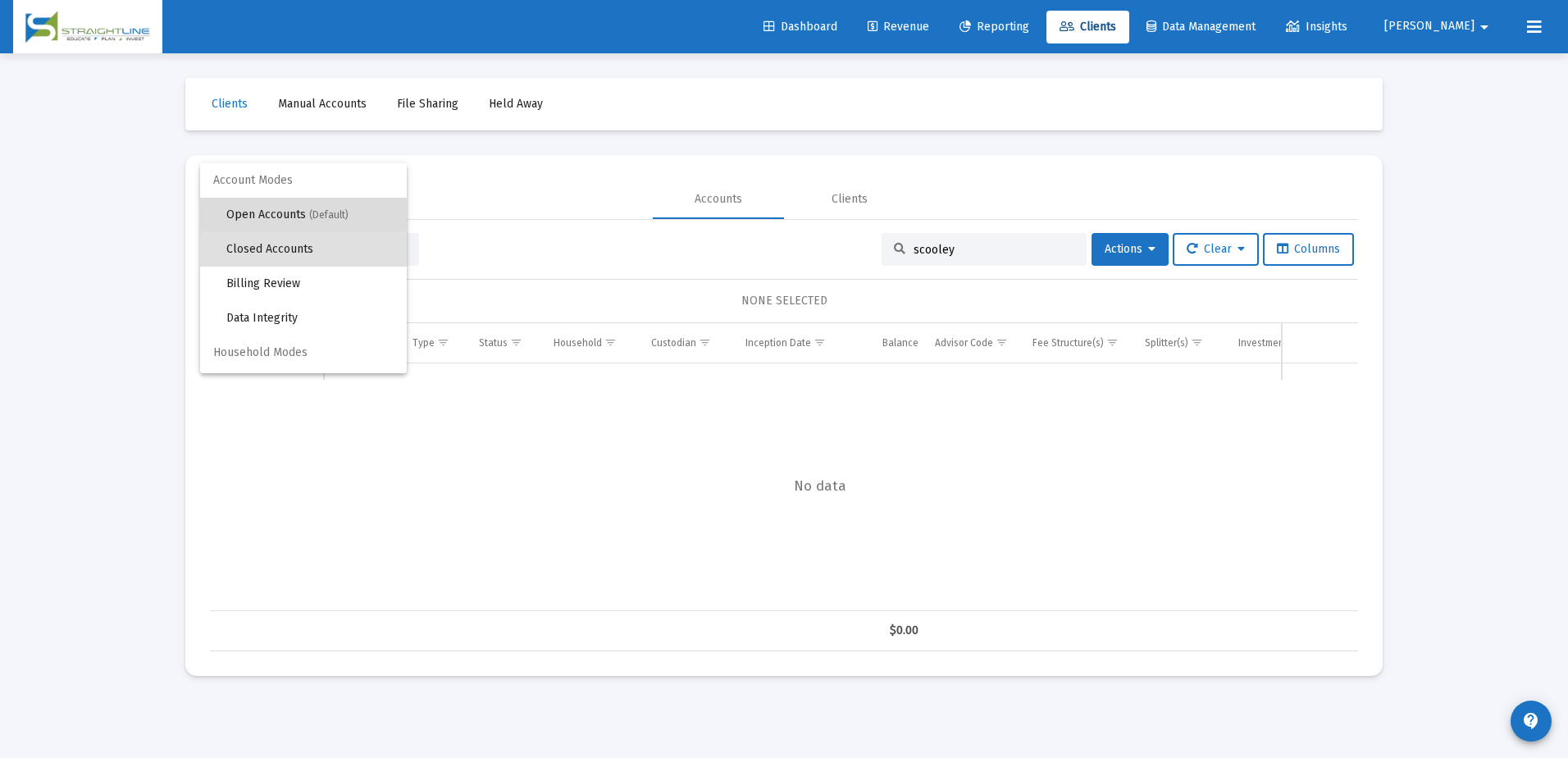
click at [367, 210] on span "Open Accounts (Default)" at bounding box center [310, 215] width 167 height 34
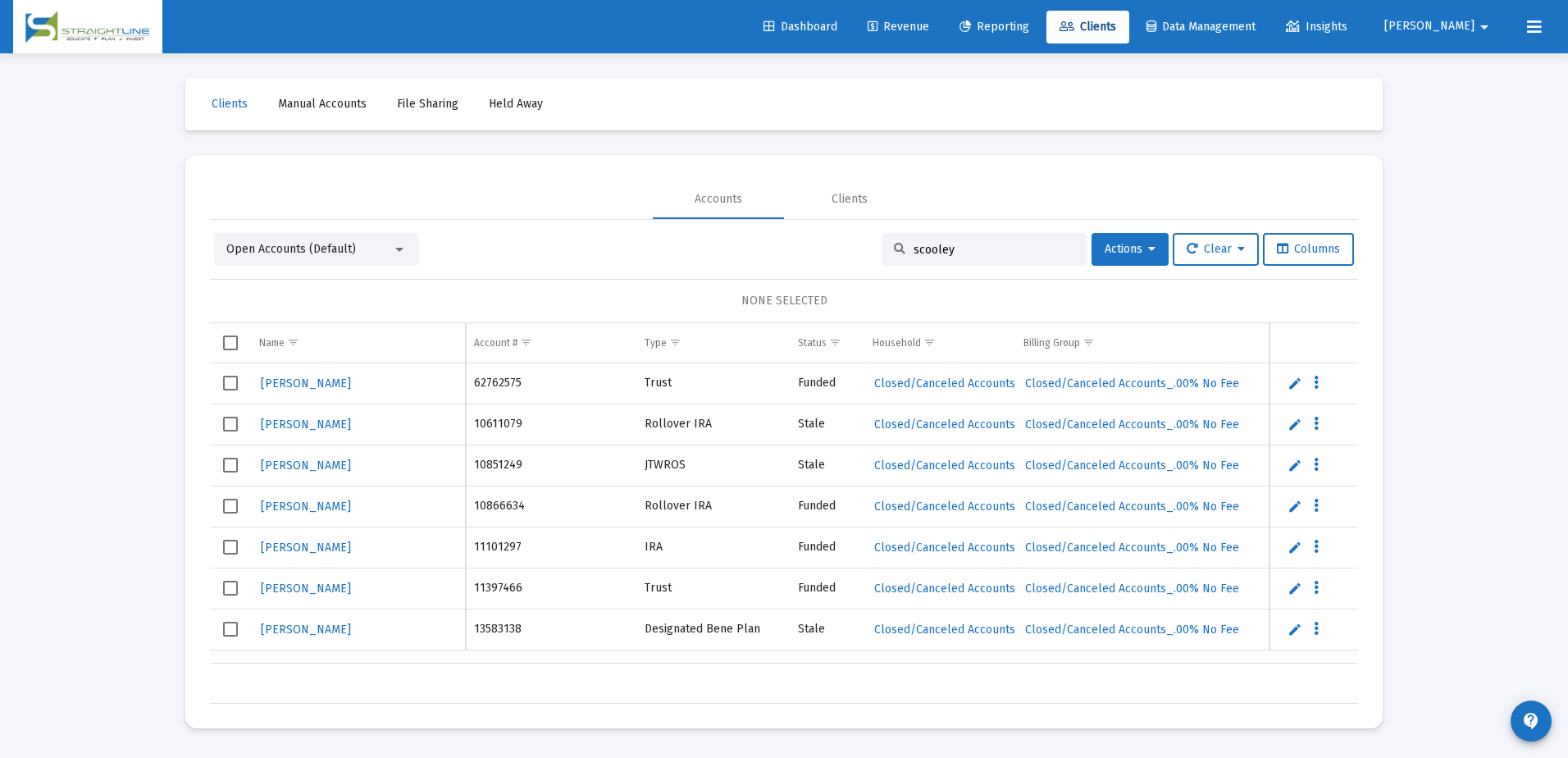
click at [953, 252] on input "scooley" at bounding box center [993, 250] width 161 height 14
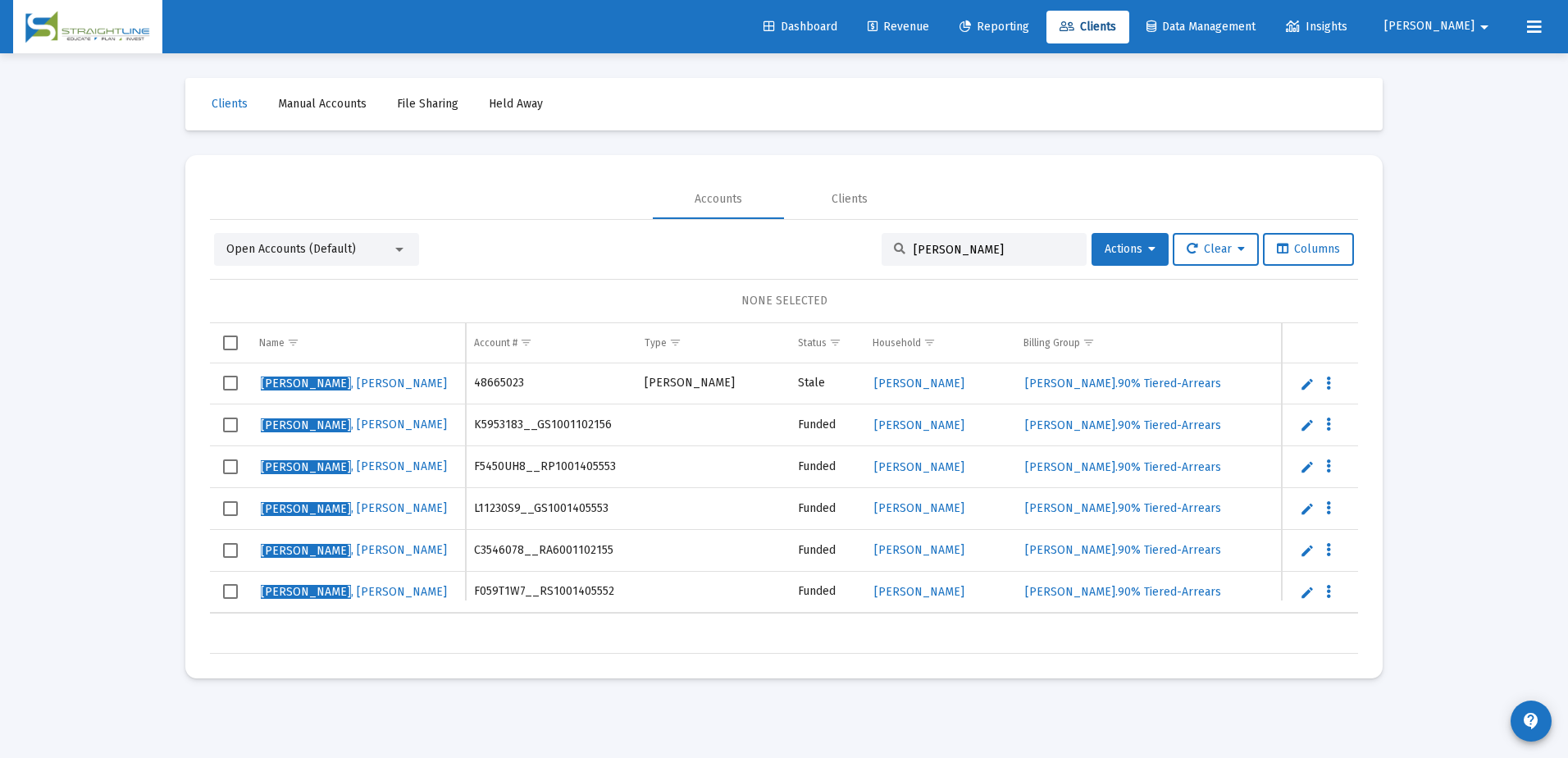
type input "[PERSON_NAME]"
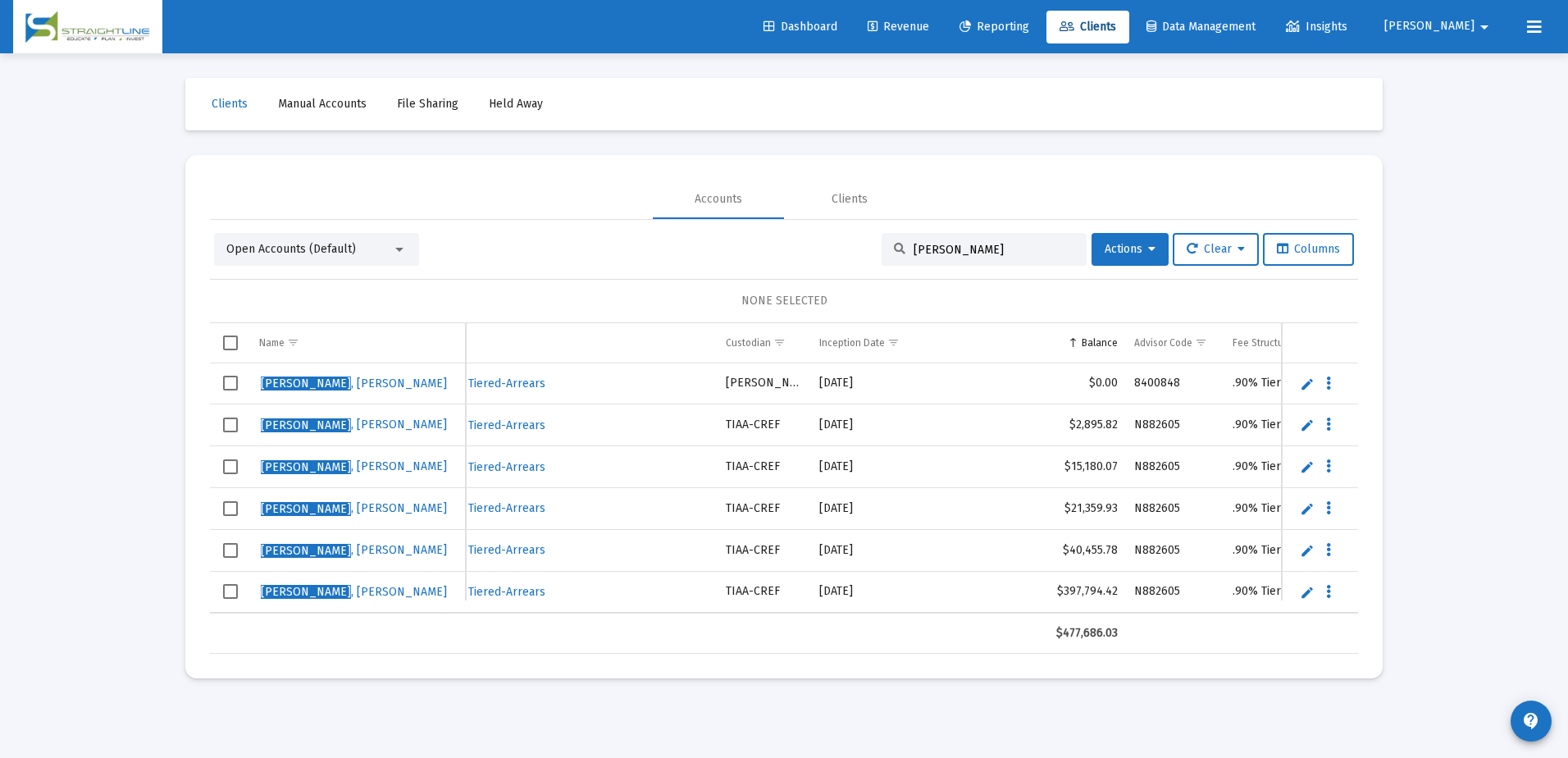
scroll to position [0, 553]
